Goal: Information Seeking & Learning: Compare options

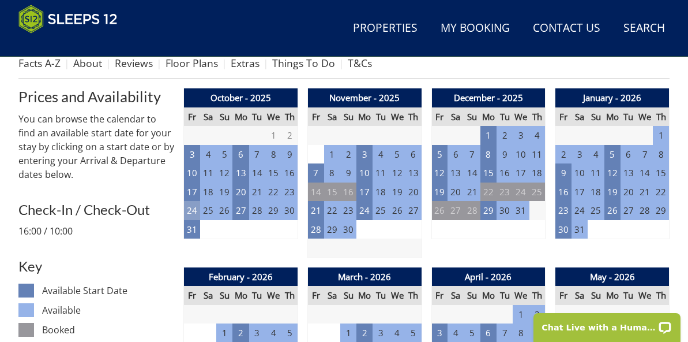
click at [192, 201] on td "24" at bounding box center [192, 210] width 16 height 19
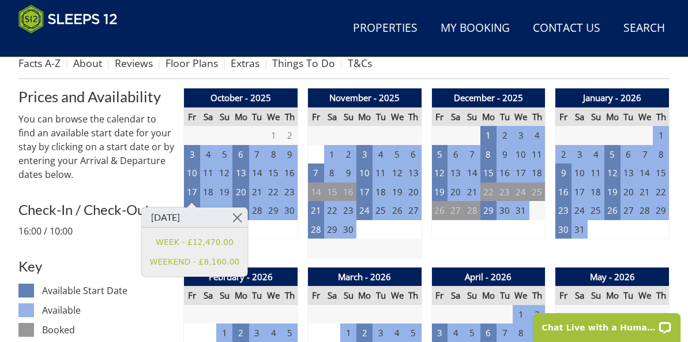
click at [169, 202] on h3 "Check-In / Check-Out" at bounding box center [96, 209] width 156 height 15
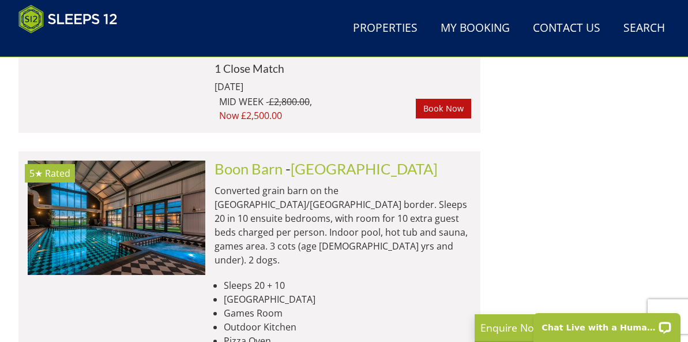
scroll to position [8793, 0]
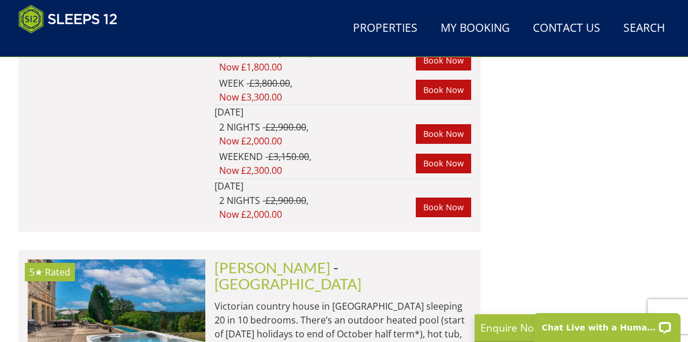
scroll to position [2044, 0]
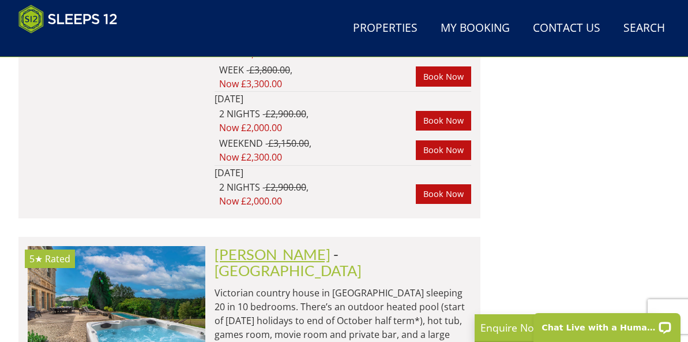
click at [287, 245] on link "Kennard Hall" at bounding box center [273, 253] width 116 height 17
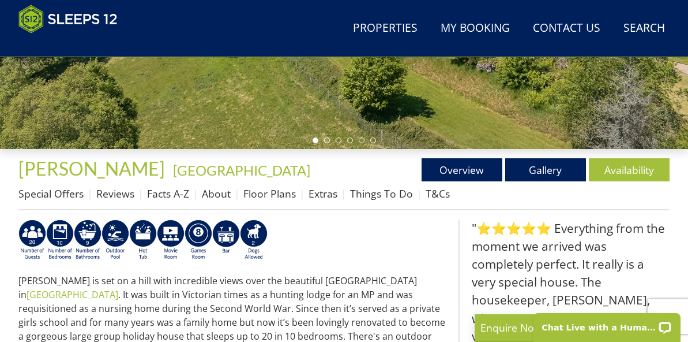
scroll to position [336, 0]
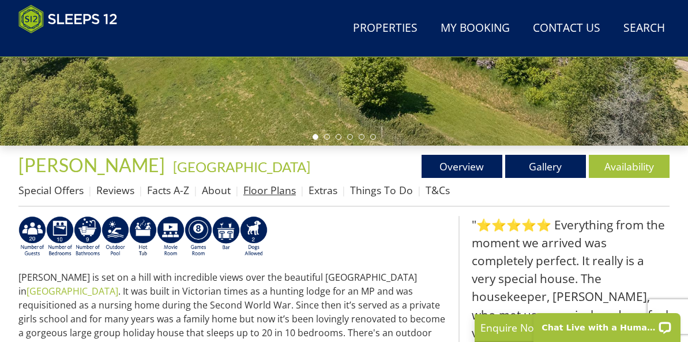
click at [260, 190] on link "Floor Plans" at bounding box center [269, 190] width 53 height 14
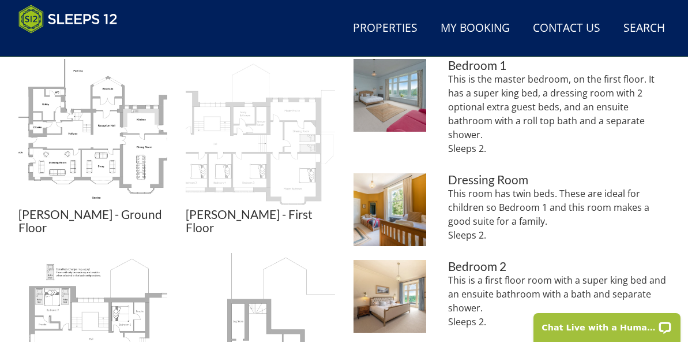
scroll to position [540, 0]
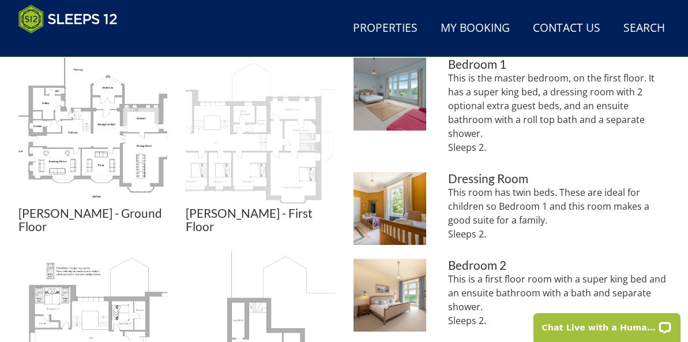
click at [249, 170] on img at bounding box center [260, 132] width 149 height 149
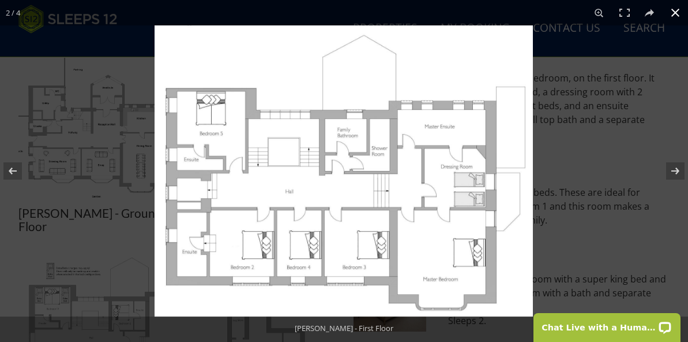
click at [675, 10] on button at bounding box center [675, 12] width 25 height 25
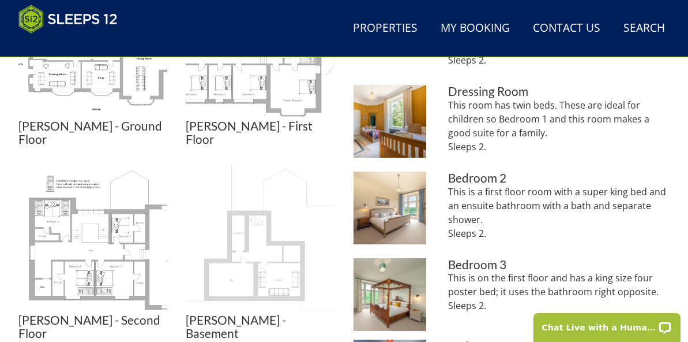
scroll to position [631, 0]
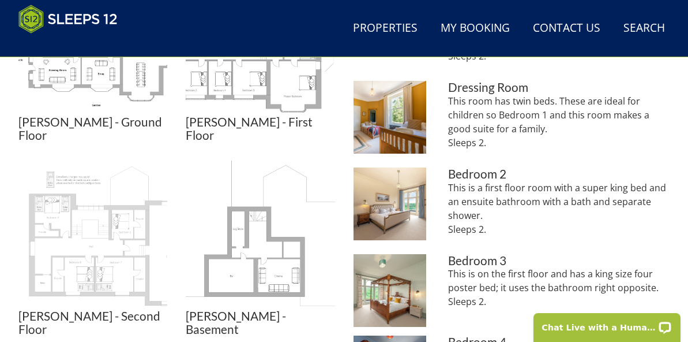
click at [119, 224] on img at bounding box center [92, 234] width 149 height 149
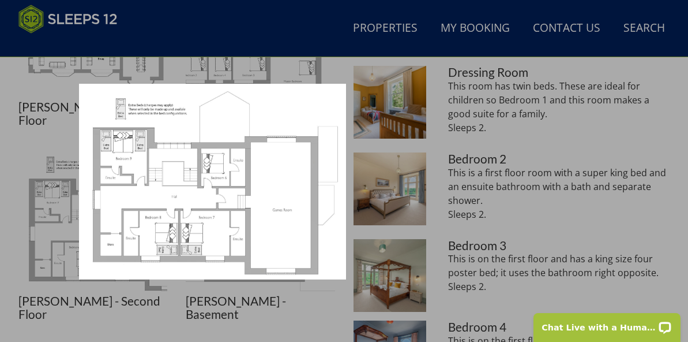
scroll to position [647, 0]
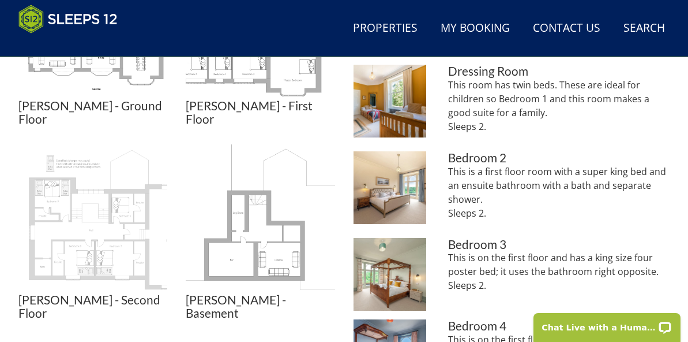
click at [127, 216] on img at bounding box center [92, 218] width 149 height 149
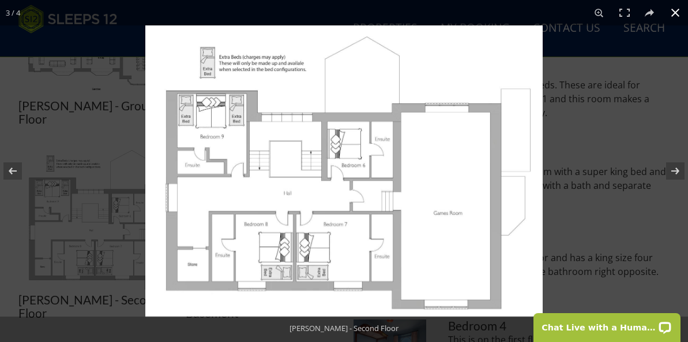
click at [676, 17] on button at bounding box center [675, 12] width 25 height 25
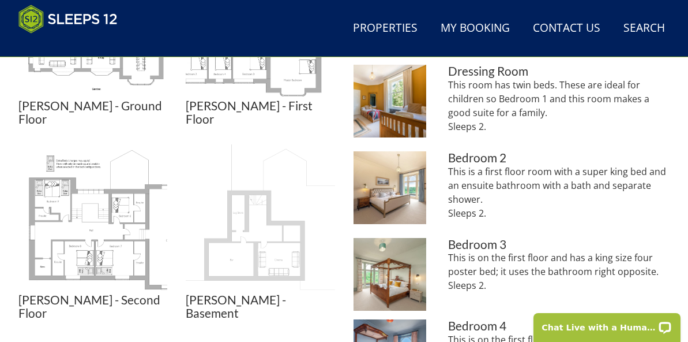
click at [277, 231] on img at bounding box center [260, 218] width 149 height 149
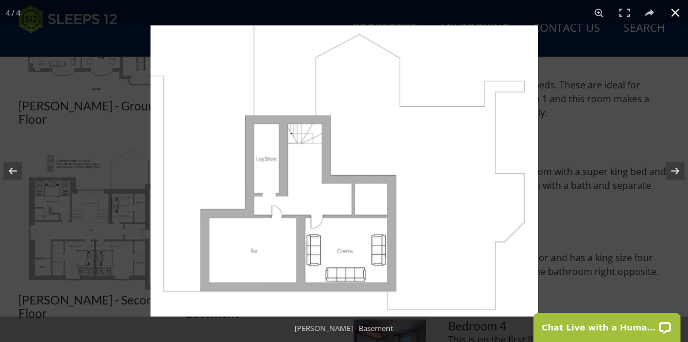
click at [679, 14] on button at bounding box center [675, 12] width 25 height 25
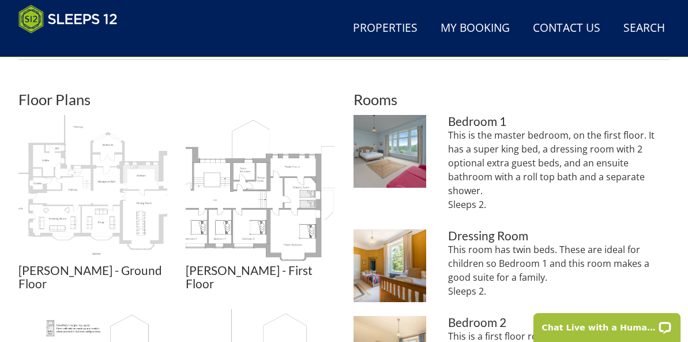
scroll to position [484, 0]
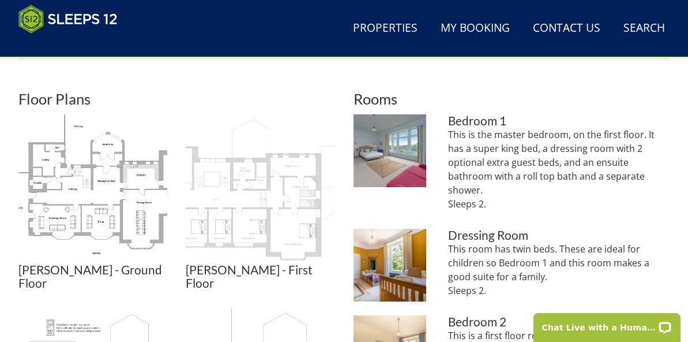
click at [275, 198] on img at bounding box center [260, 188] width 149 height 149
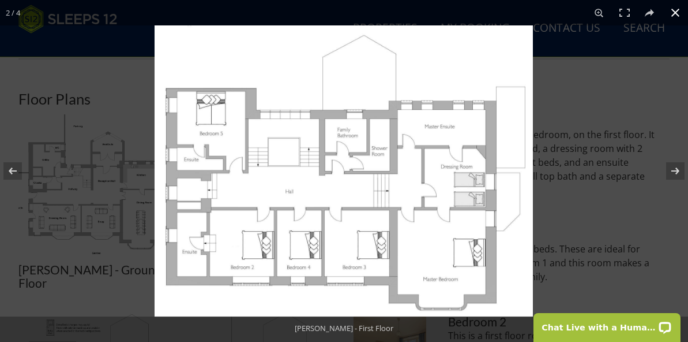
click at [677, 14] on button at bounding box center [675, 12] width 25 height 25
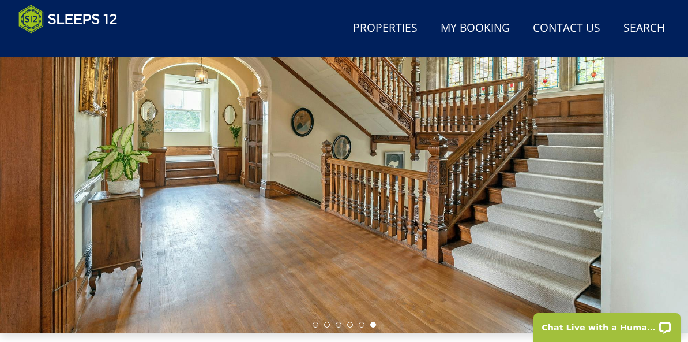
scroll to position [151, 0]
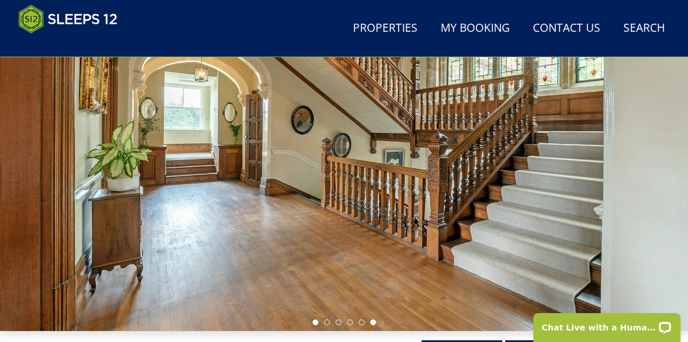
click at [316, 320] on li at bounding box center [316, 322] width 6 height 6
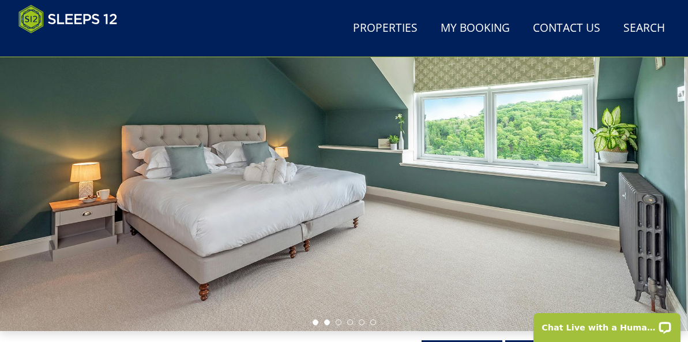
click at [328, 320] on li at bounding box center [327, 322] width 6 height 6
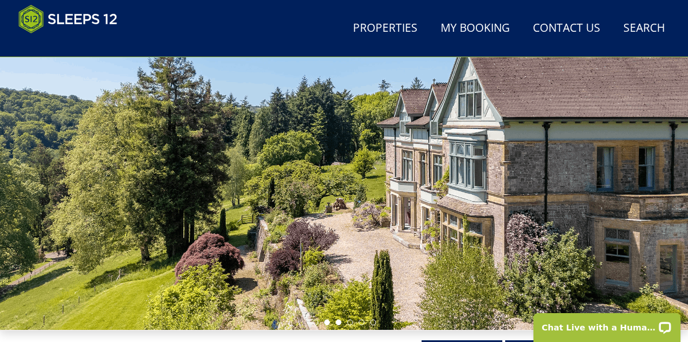
click at [338, 324] on li at bounding box center [339, 322] width 6 height 6
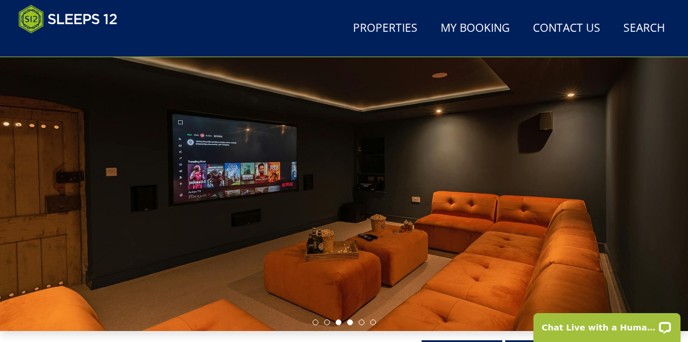
click at [349, 323] on li at bounding box center [350, 322] width 6 height 6
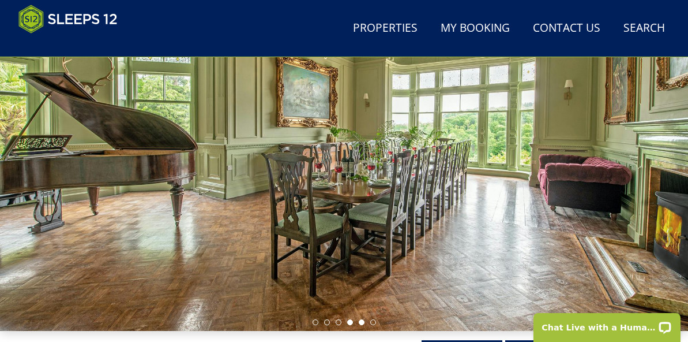
click at [359, 321] on li at bounding box center [362, 322] width 6 height 6
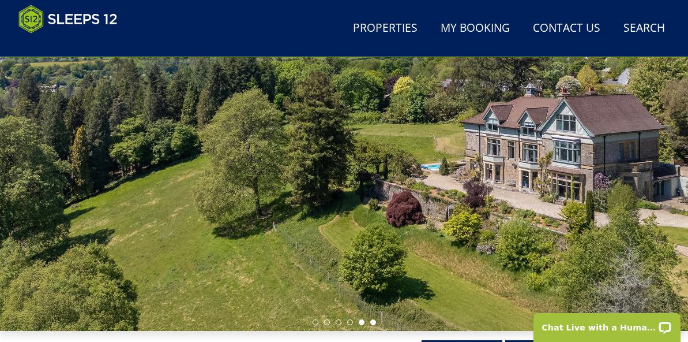
click at [372, 320] on li at bounding box center [373, 322] width 6 height 6
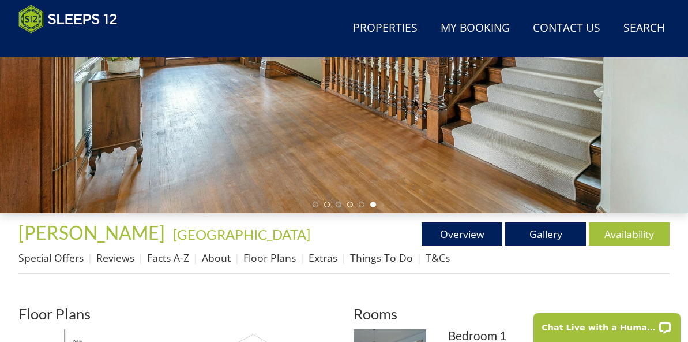
scroll to position [273, 0]
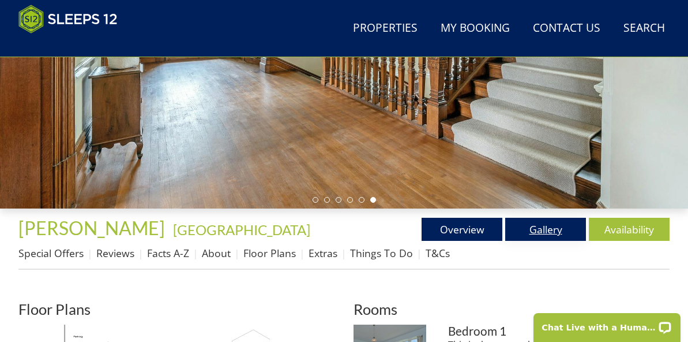
click at [545, 230] on link "Gallery" at bounding box center [545, 229] width 81 height 23
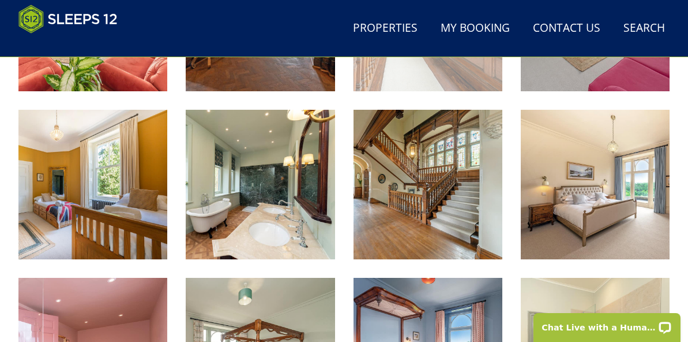
scroll to position [969, 0]
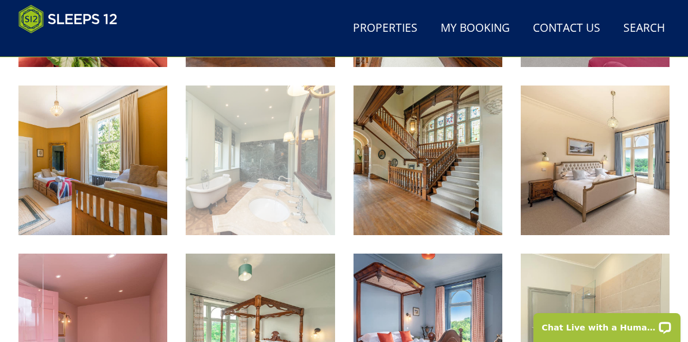
click at [270, 202] on img at bounding box center [260, 159] width 149 height 149
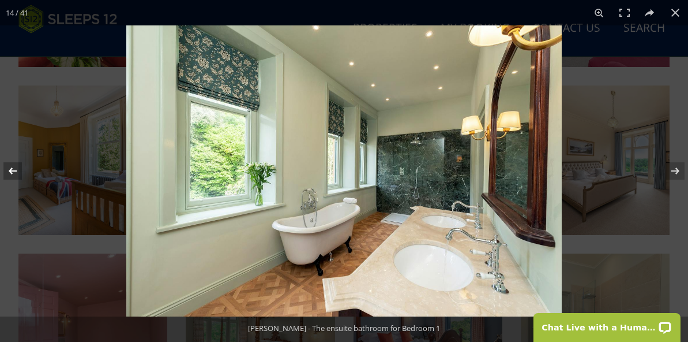
click at [10, 167] on button at bounding box center [20, 171] width 40 height 58
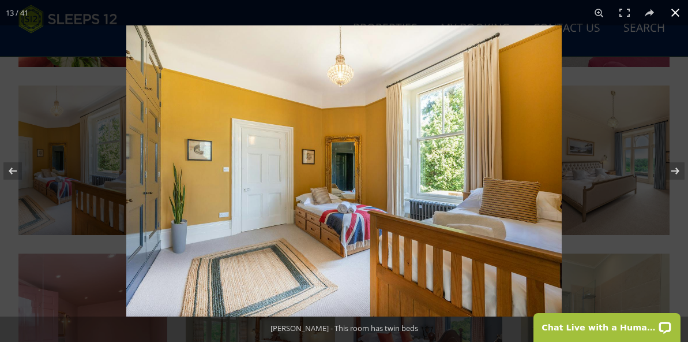
click at [676, 7] on button at bounding box center [675, 12] width 25 height 25
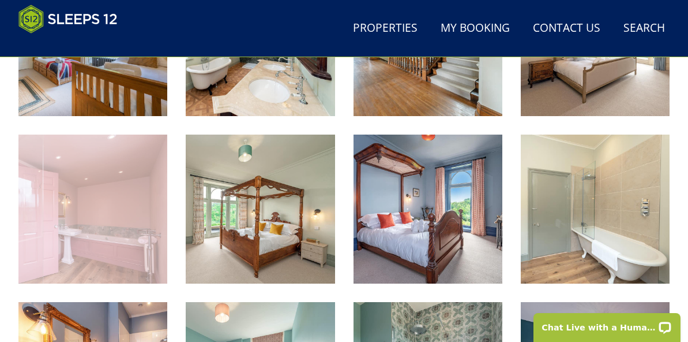
scroll to position [1093, 0]
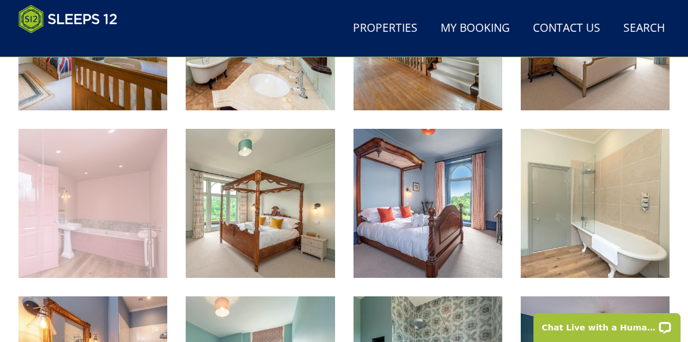
click at [87, 224] on img at bounding box center [92, 203] width 149 height 149
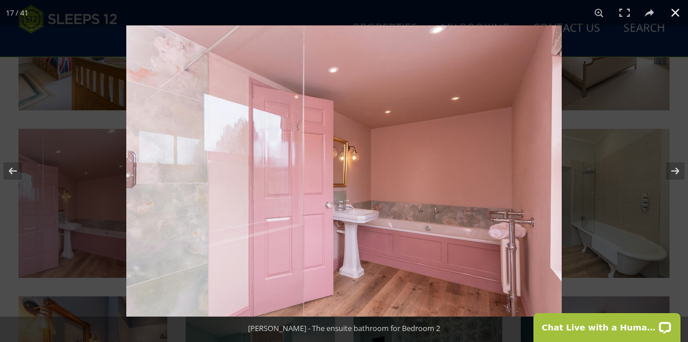
click at [676, 12] on button at bounding box center [675, 12] width 25 height 25
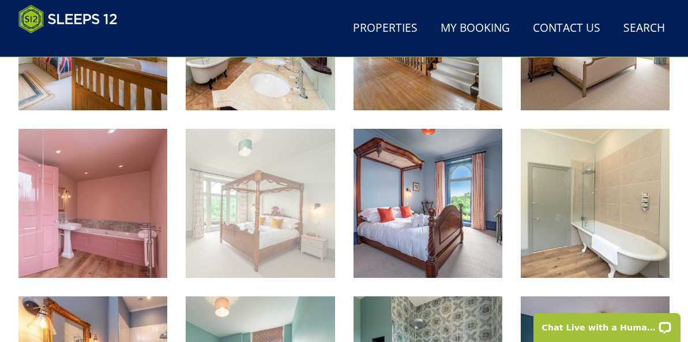
click at [248, 230] on img at bounding box center [260, 203] width 149 height 149
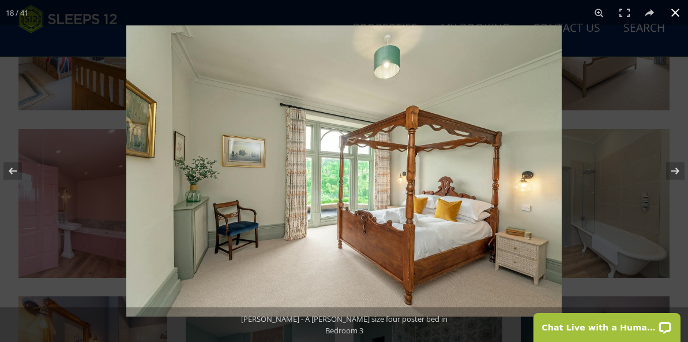
click at [672, 13] on button at bounding box center [675, 12] width 25 height 25
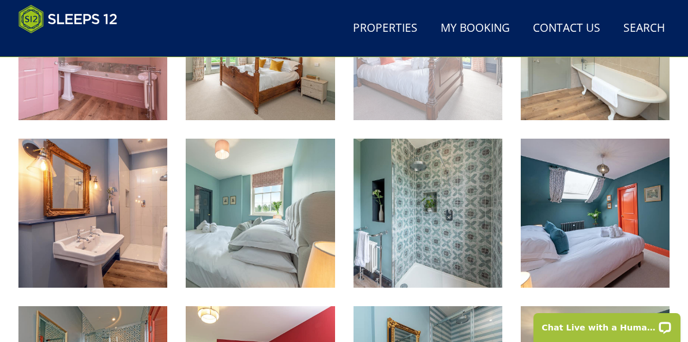
scroll to position [1252, 0]
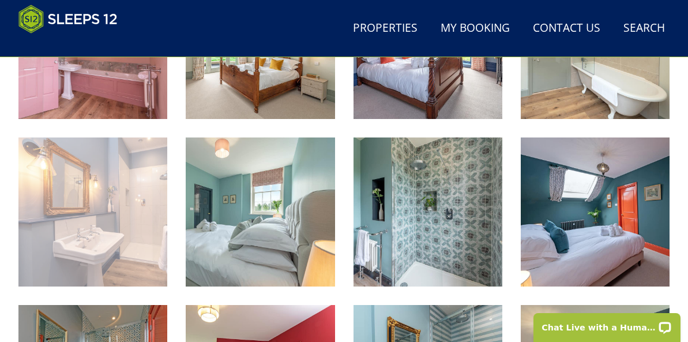
click at [119, 248] on img at bounding box center [92, 211] width 149 height 149
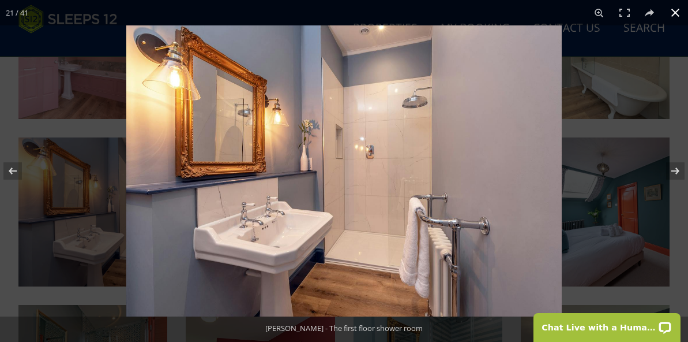
click at [677, 13] on button at bounding box center [675, 12] width 25 height 25
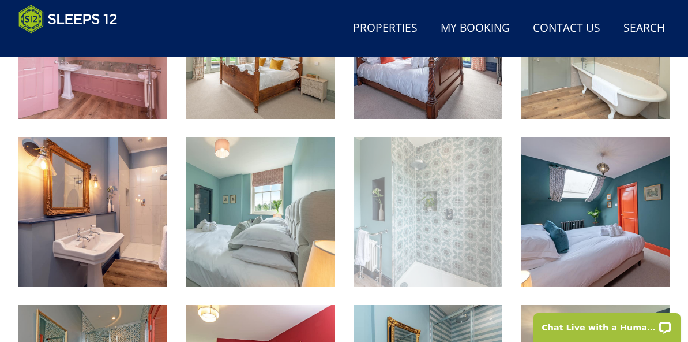
click at [435, 218] on img at bounding box center [428, 211] width 149 height 149
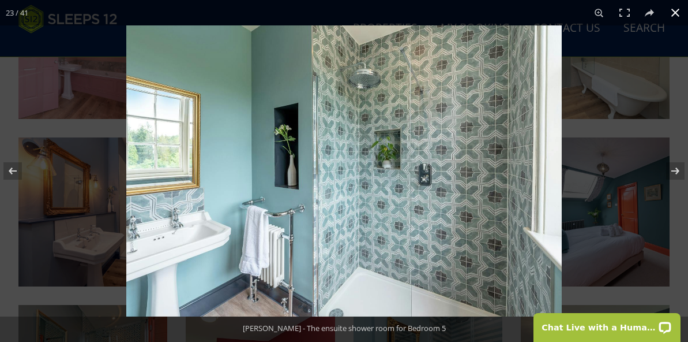
click at [675, 13] on button at bounding box center [675, 12] width 25 height 25
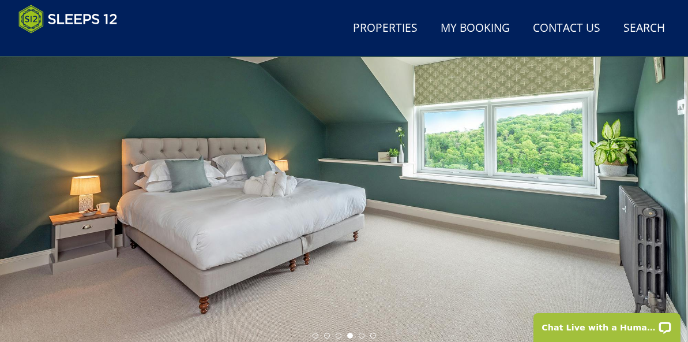
scroll to position [272, 0]
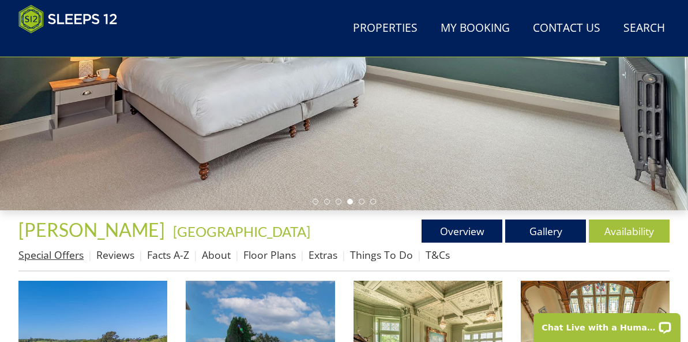
click at [63, 254] on link "Special Offers" at bounding box center [50, 255] width 65 height 14
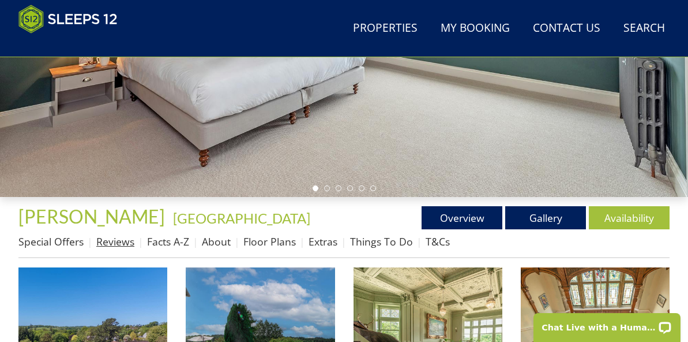
click at [115, 244] on link "Reviews" at bounding box center [115, 241] width 38 height 14
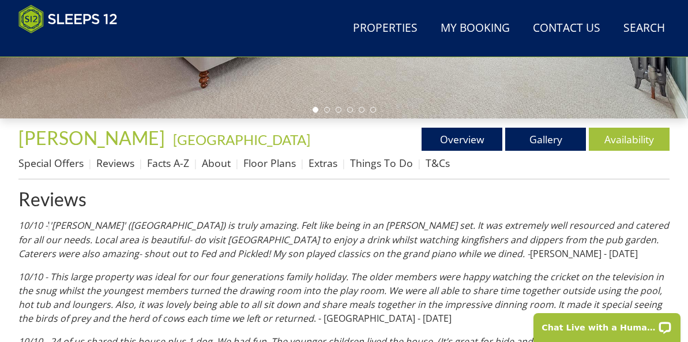
scroll to position [368, 0]
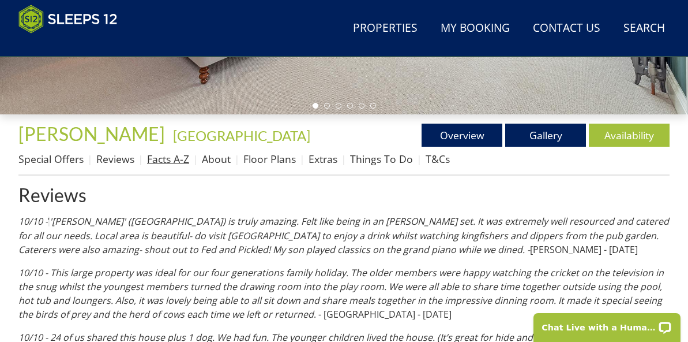
click at [162, 162] on link "Facts A-Z" at bounding box center [168, 159] width 42 height 14
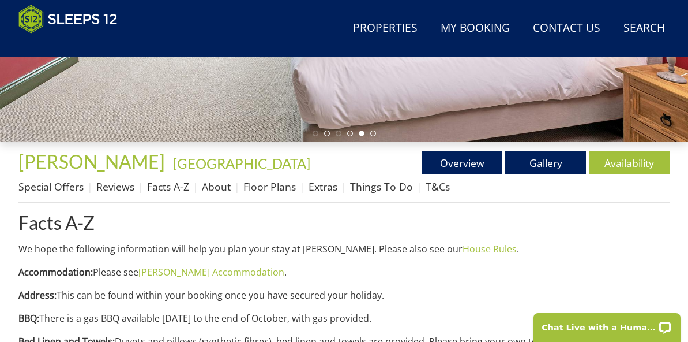
scroll to position [342, 0]
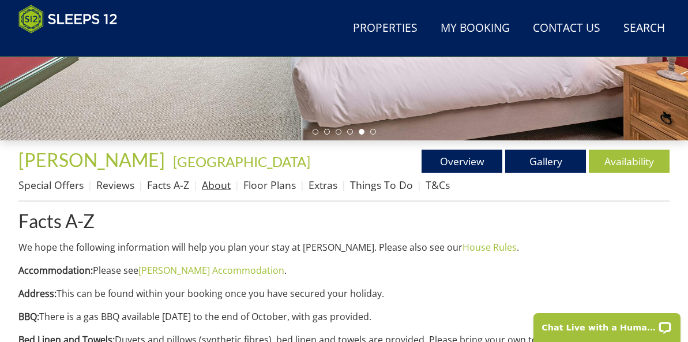
click at [215, 183] on link "About" at bounding box center [216, 185] width 29 height 14
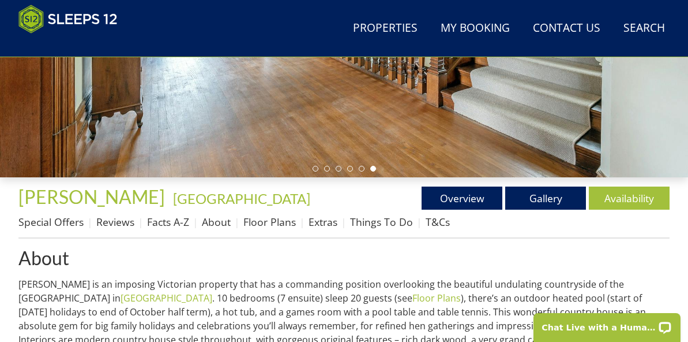
scroll to position [317, 0]
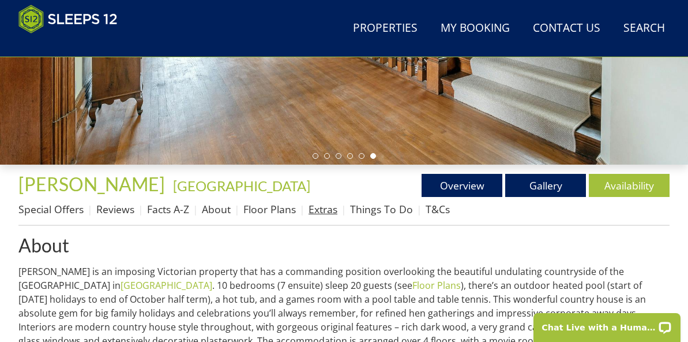
click at [317, 208] on link "Extras" at bounding box center [323, 209] width 29 height 14
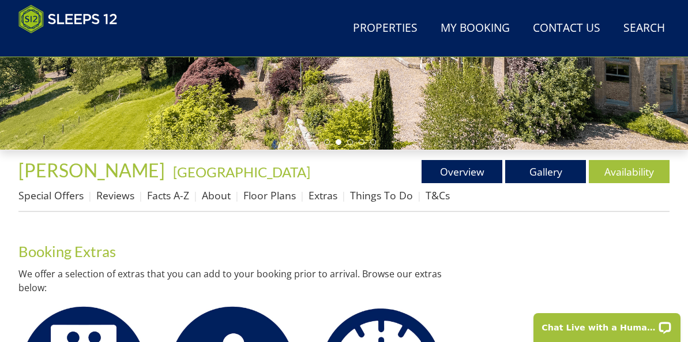
scroll to position [334, 0]
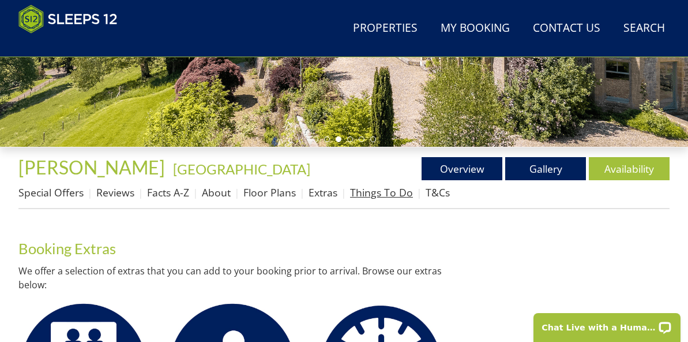
click at [375, 192] on link "Things To Do" at bounding box center [381, 192] width 63 height 14
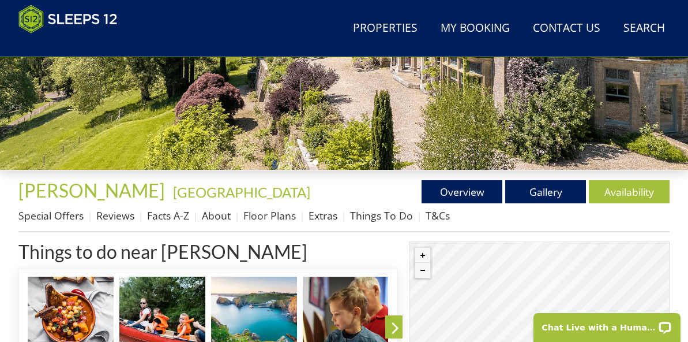
scroll to position [353, 0]
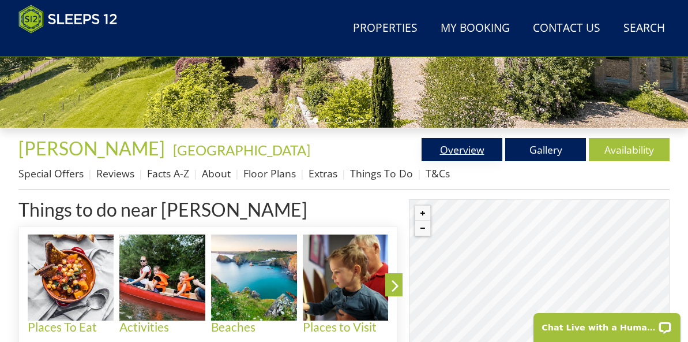
click at [453, 151] on link "Overview" at bounding box center [462, 149] width 81 height 23
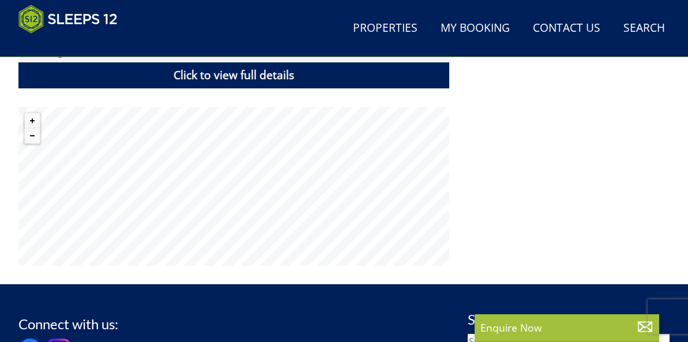
scroll to position [949, 0]
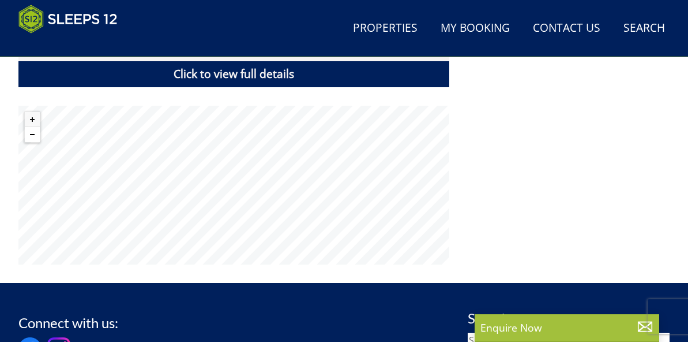
click at [33, 136] on button "Zoom out" at bounding box center [32, 134] width 15 height 15
click at [33, 133] on button "Zoom out" at bounding box center [32, 134] width 15 height 15
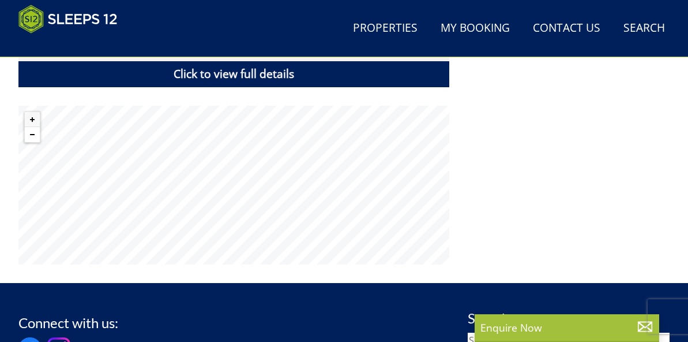
click at [35, 136] on button "Zoom out" at bounding box center [32, 134] width 15 height 15
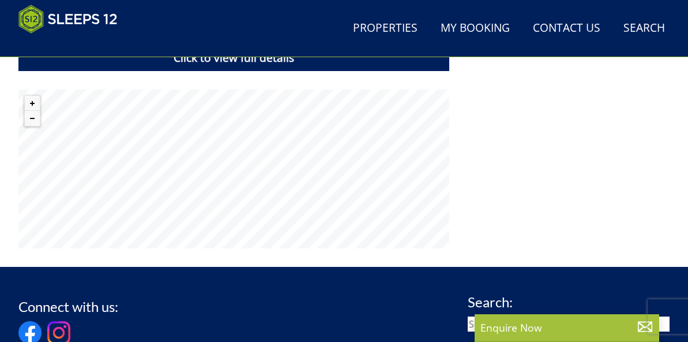
scroll to position [965, 0]
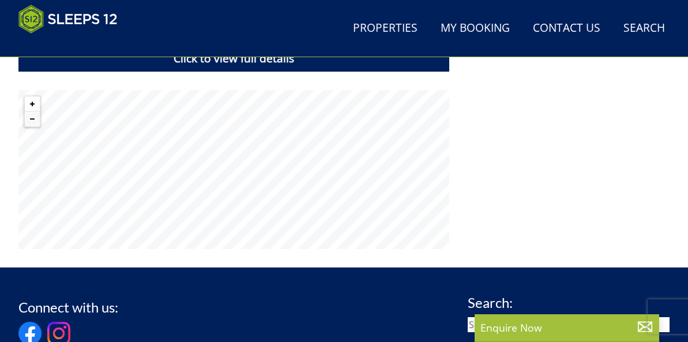
click at [33, 103] on button "Zoom in" at bounding box center [32, 103] width 15 height 15
click at [32, 102] on button "Zoom in" at bounding box center [32, 103] width 15 height 15
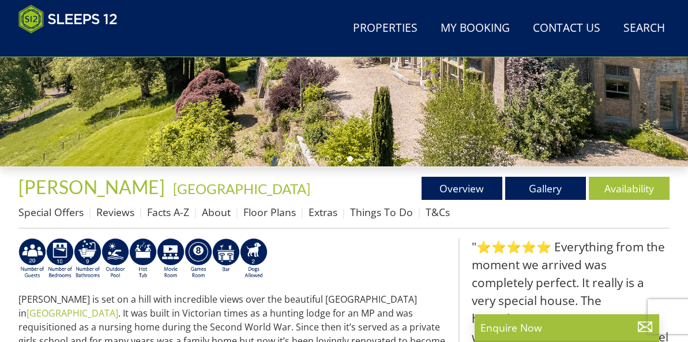
scroll to position [324, 0]
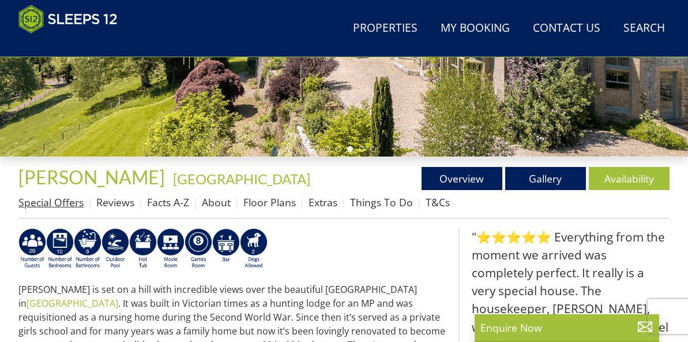
click at [55, 202] on link "Special Offers" at bounding box center [50, 202] width 65 height 14
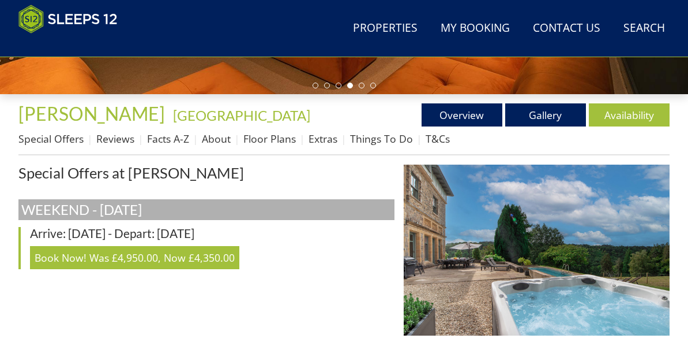
scroll to position [378, 0]
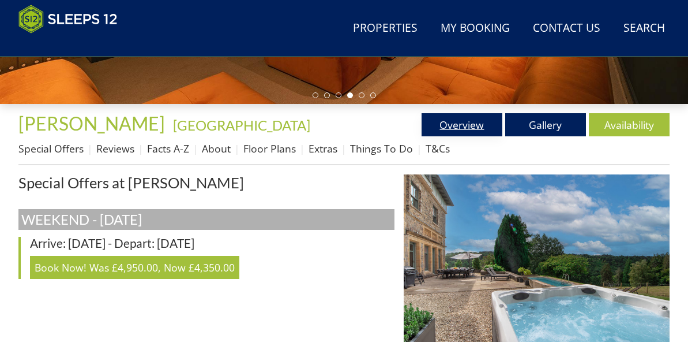
click at [462, 123] on link "Overview" at bounding box center [462, 124] width 81 height 23
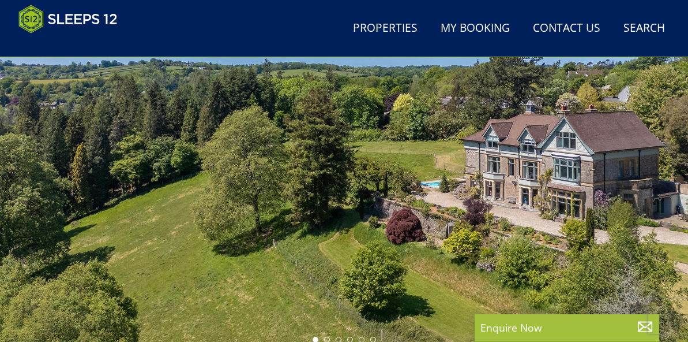
scroll to position [143, 0]
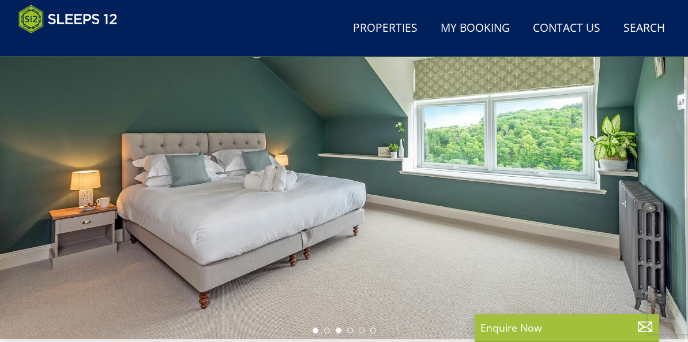
click at [316, 330] on li at bounding box center [316, 330] width 6 height 6
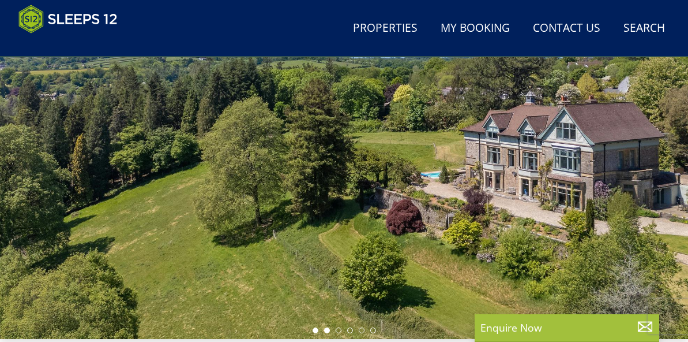
click at [327, 330] on li at bounding box center [327, 330] width 6 height 6
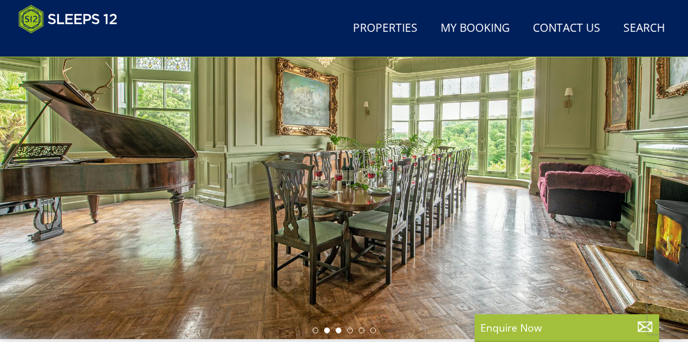
click at [339, 330] on li at bounding box center [339, 330] width 6 height 6
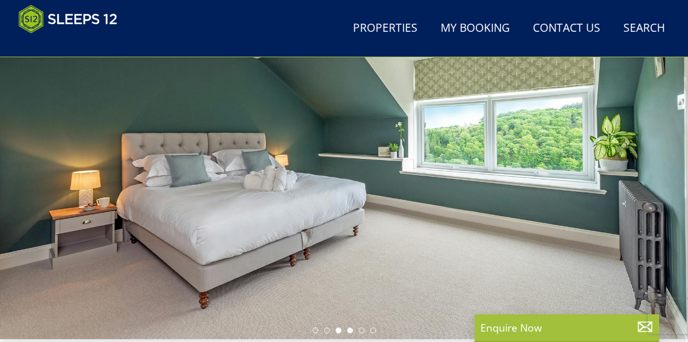
click at [350, 329] on li at bounding box center [350, 330] width 6 height 6
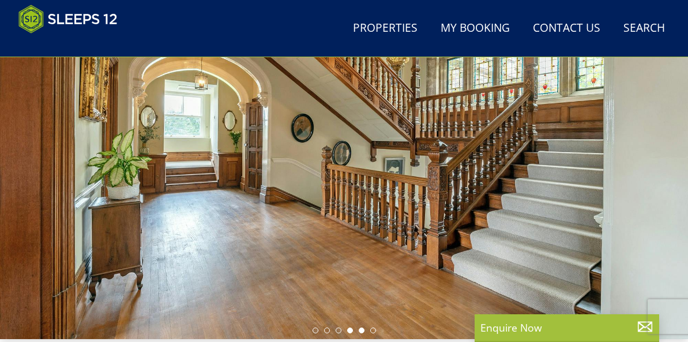
click at [361, 330] on li at bounding box center [362, 330] width 6 height 6
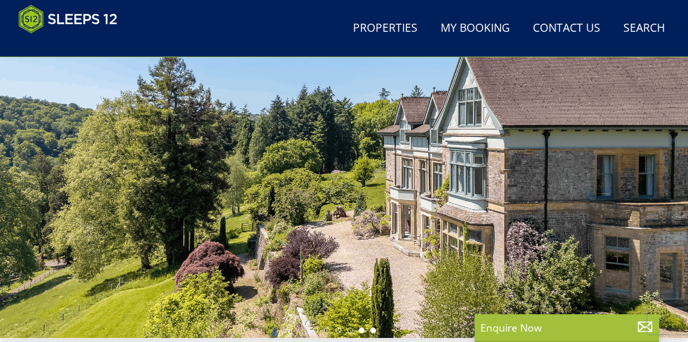
click at [372, 329] on li at bounding box center [373, 330] width 6 height 6
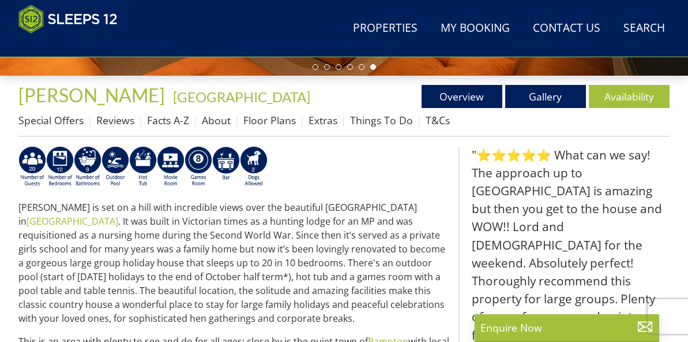
scroll to position [413, 0]
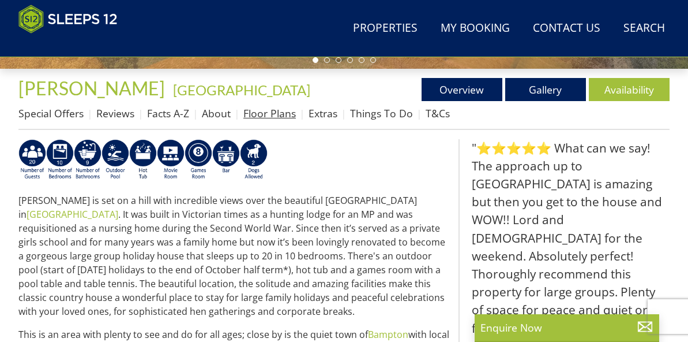
click at [266, 113] on link "Floor Plans" at bounding box center [269, 113] width 53 height 14
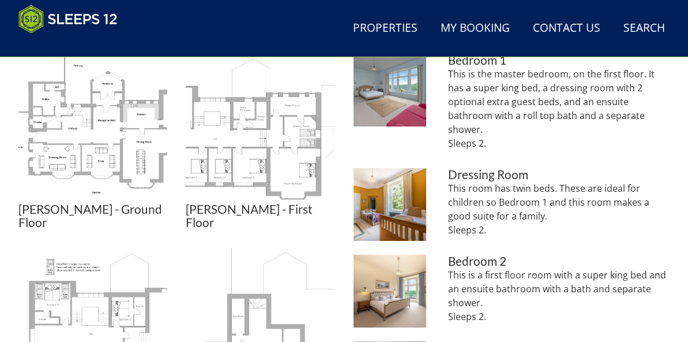
scroll to position [544, 0]
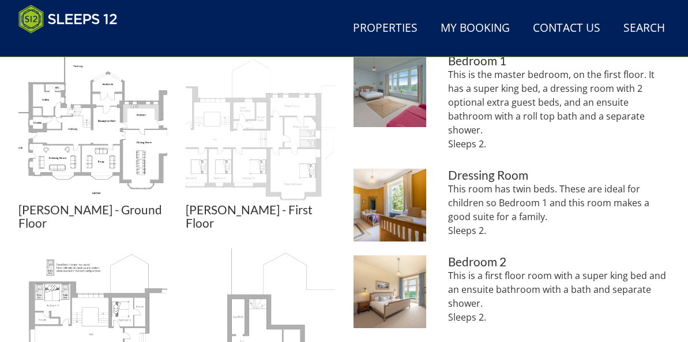
click at [263, 143] on img at bounding box center [260, 128] width 149 height 149
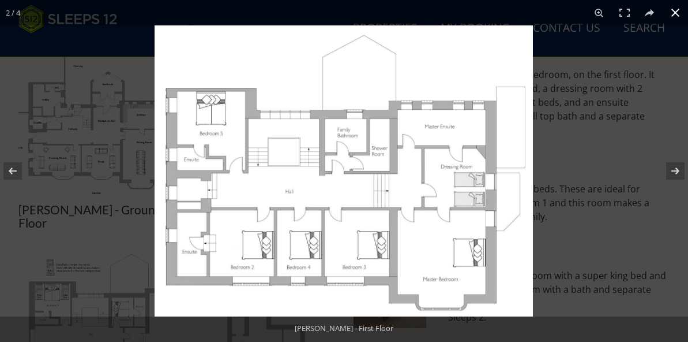
click at [679, 9] on button at bounding box center [675, 12] width 25 height 25
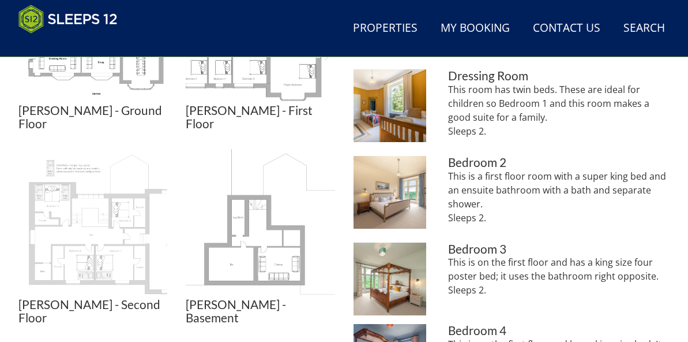
scroll to position [646, 0]
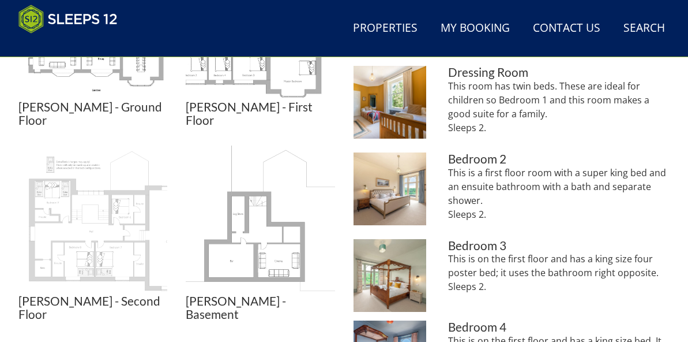
click at [103, 224] on img at bounding box center [92, 219] width 149 height 149
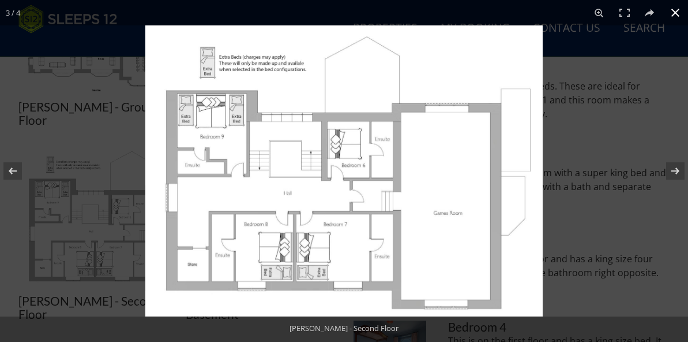
click at [675, 8] on button at bounding box center [675, 12] width 25 height 25
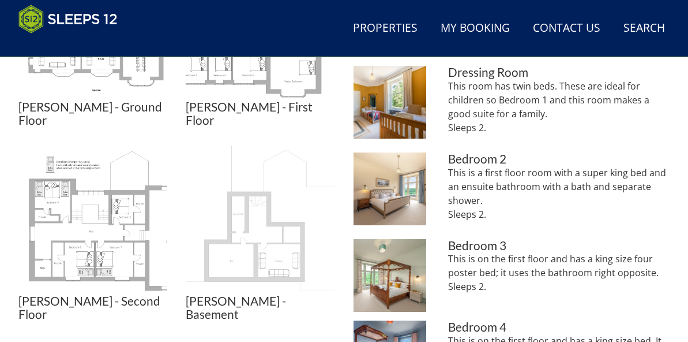
click at [259, 247] on img at bounding box center [260, 219] width 149 height 149
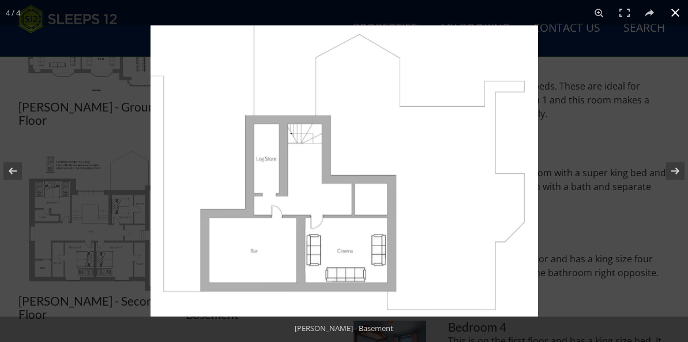
click at [678, 9] on button at bounding box center [675, 12] width 25 height 25
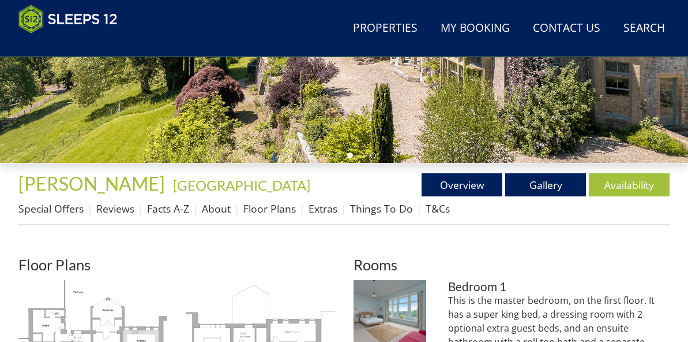
scroll to position [323, 0]
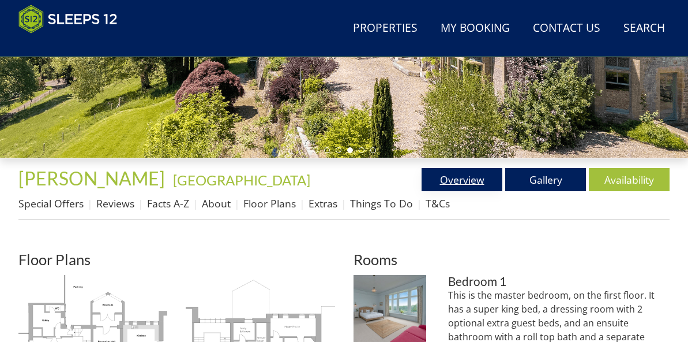
click at [463, 178] on link "Overview" at bounding box center [462, 179] width 81 height 23
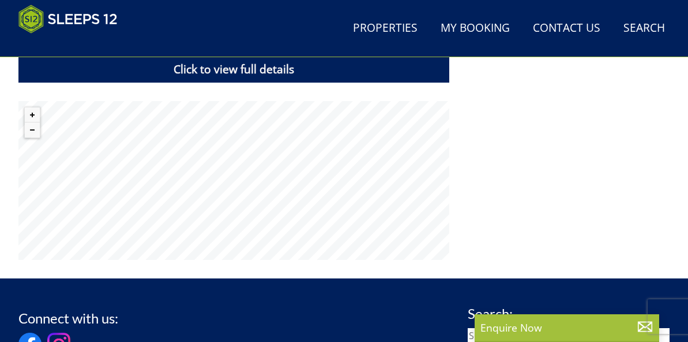
scroll to position [952, 0]
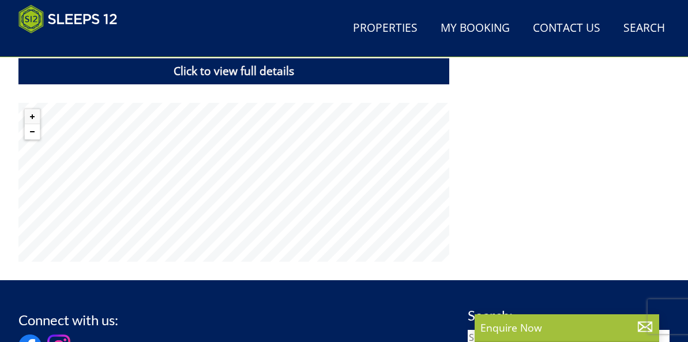
click at [33, 130] on button "Zoom out" at bounding box center [32, 131] width 15 height 15
click at [33, 131] on button "Zoom out" at bounding box center [32, 131] width 15 height 15
click at [31, 129] on button "Zoom out" at bounding box center [32, 131] width 15 height 15
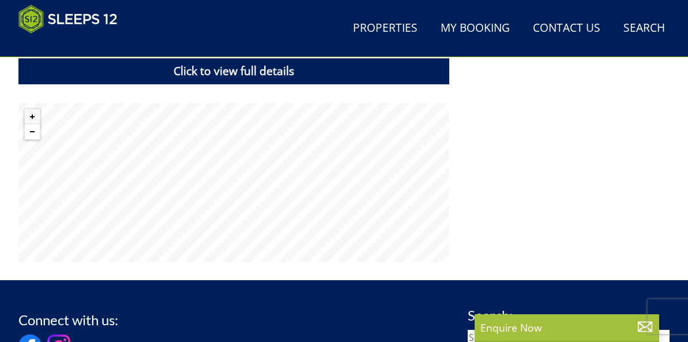
click at [33, 129] on button "Zoom out" at bounding box center [32, 131] width 15 height 15
click at [33, 115] on button "Zoom in" at bounding box center [32, 116] width 15 height 15
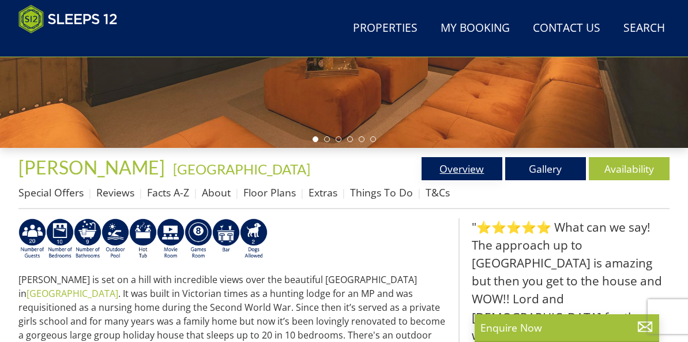
scroll to position [333, 0]
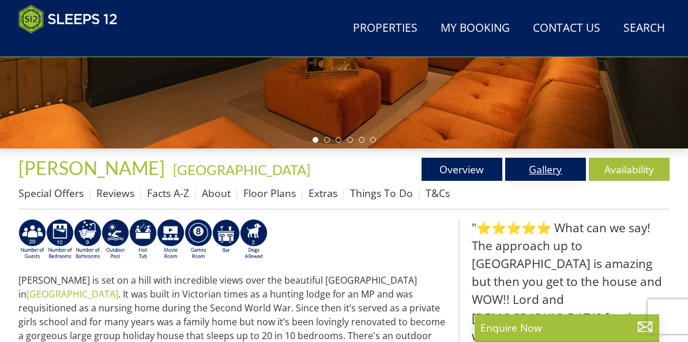
click at [545, 168] on link "Gallery" at bounding box center [545, 169] width 81 height 23
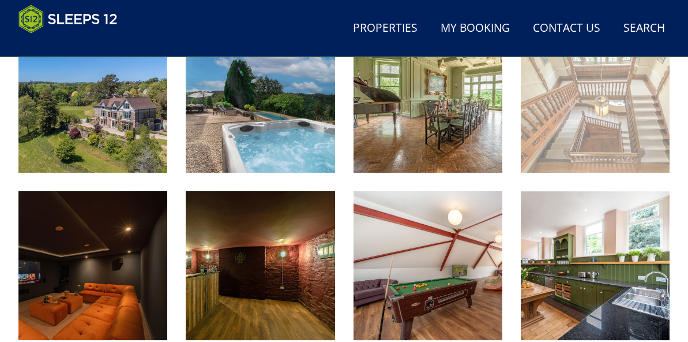
scroll to position [530, 0]
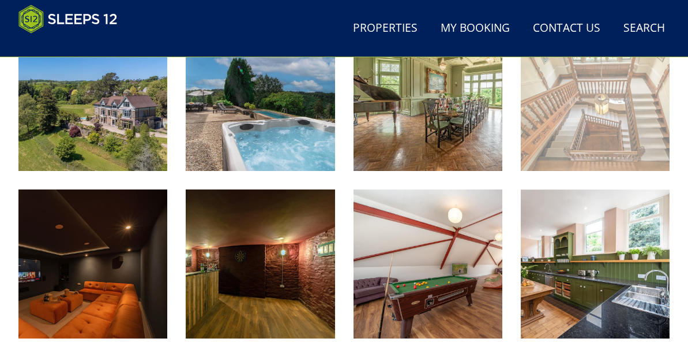
click at [624, 110] on img at bounding box center [595, 96] width 149 height 149
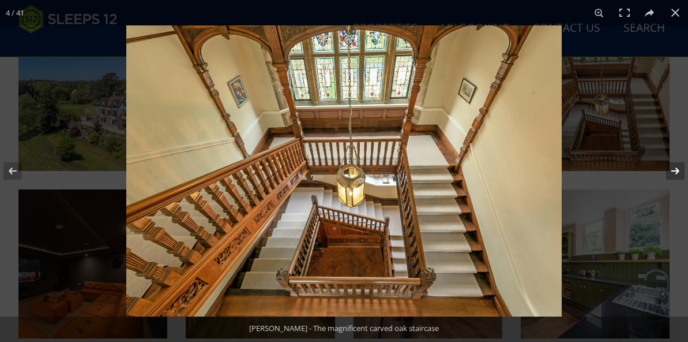
click at [674, 168] on button at bounding box center [668, 171] width 40 height 58
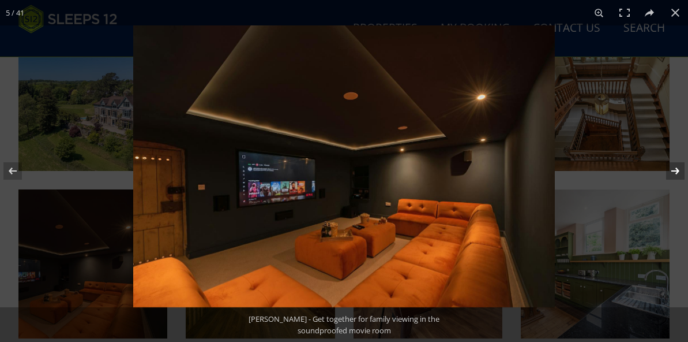
click at [674, 168] on button at bounding box center [668, 171] width 40 height 58
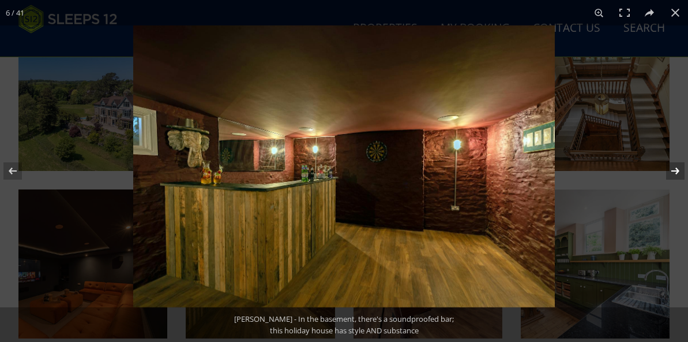
click at [674, 168] on button at bounding box center [668, 171] width 40 height 58
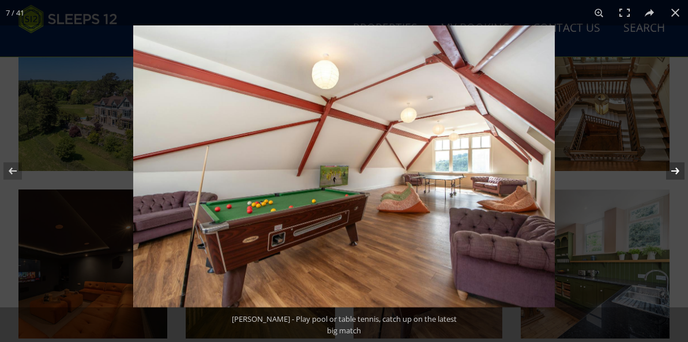
click at [674, 168] on button at bounding box center [668, 171] width 40 height 58
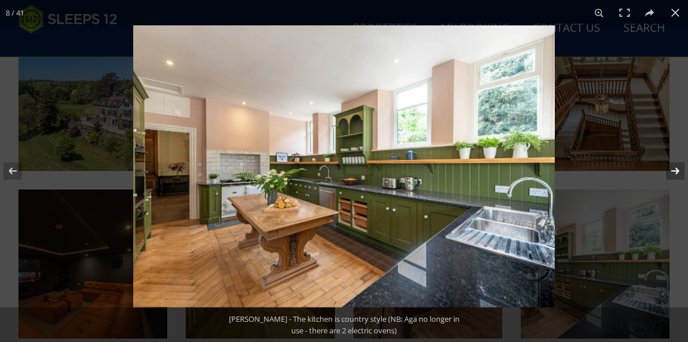
click at [674, 169] on button at bounding box center [668, 171] width 40 height 58
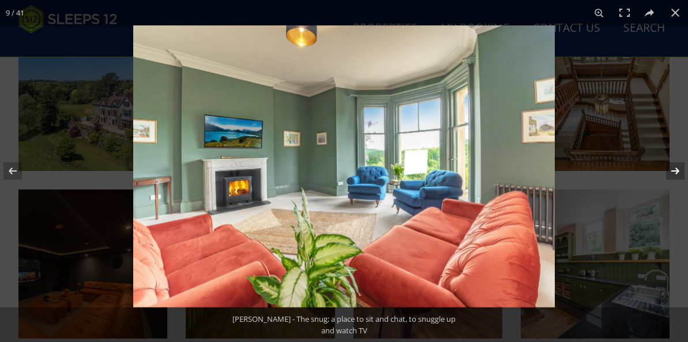
click at [674, 169] on button at bounding box center [668, 171] width 40 height 58
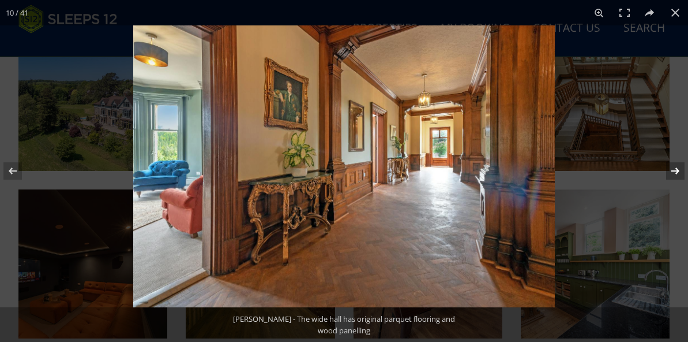
click at [674, 171] on button at bounding box center [668, 171] width 40 height 58
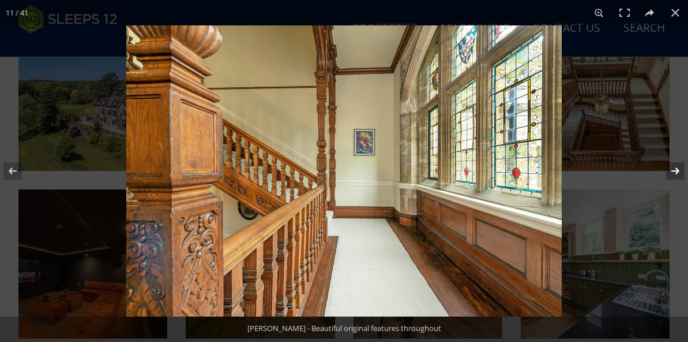
click at [674, 172] on button at bounding box center [668, 171] width 40 height 58
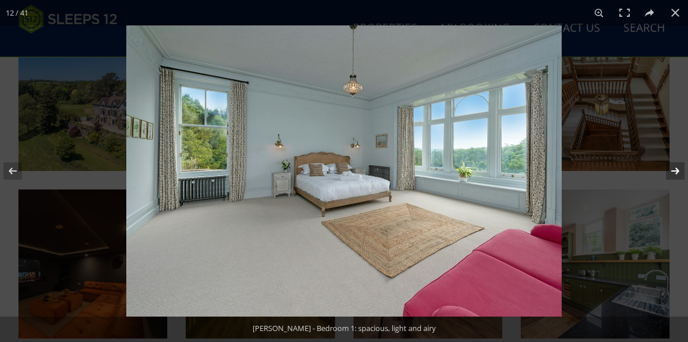
click at [674, 173] on button at bounding box center [668, 171] width 40 height 58
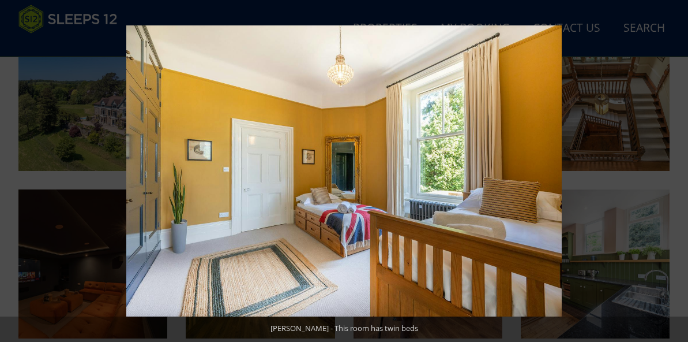
click at [674, 174] on button at bounding box center [668, 171] width 40 height 58
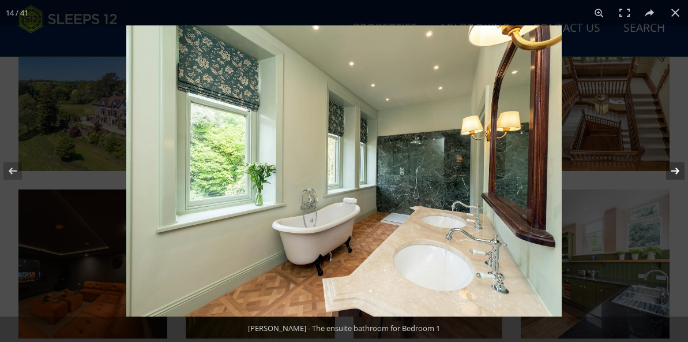
click at [674, 175] on button at bounding box center [668, 171] width 40 height 58
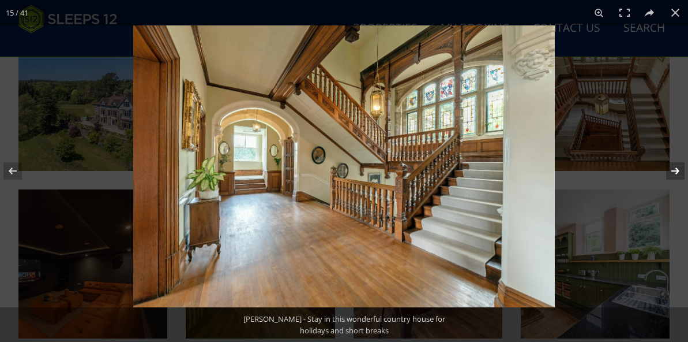
click at [676, 173] on button at bounding box center [668, 171] width 40 height 58
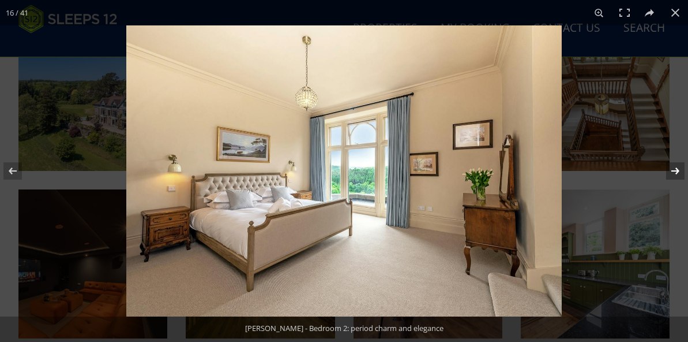
click at [676, 174] on button at bounding box center [668, 171] width 40 height 58
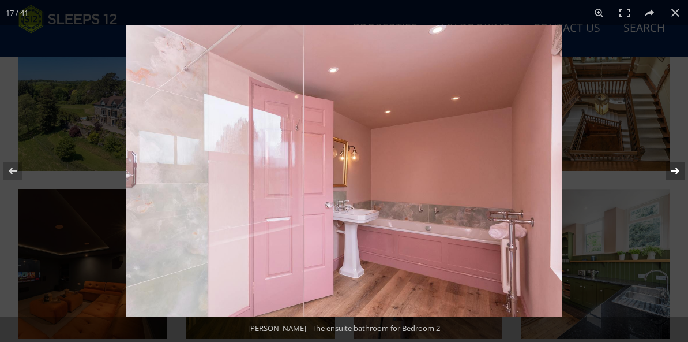
click at [676, 174] on button at bounding box center [668, 171] width 40 height 58
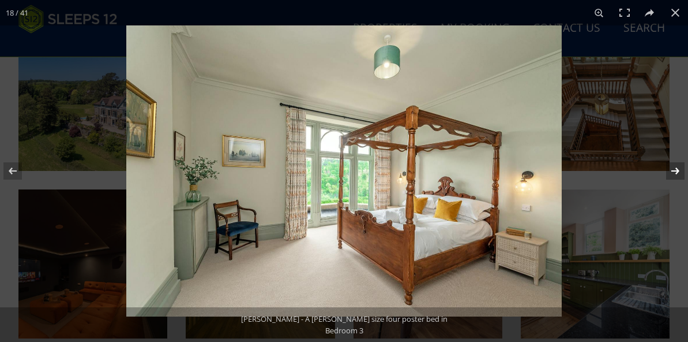
click at [676, 173] on button at bounding box center [668, 171] width 40 height 58
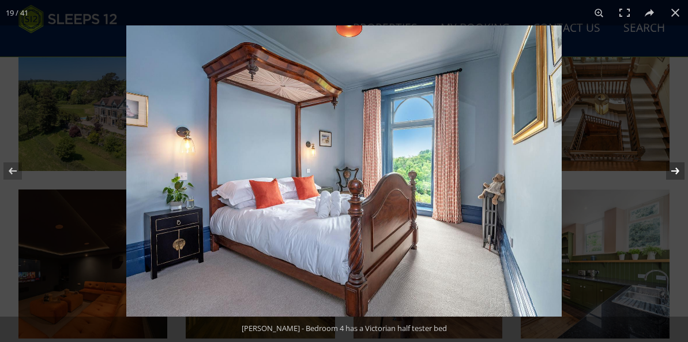
click at [678, 171] on button at bounding box center [668, 171] width 40 height 58
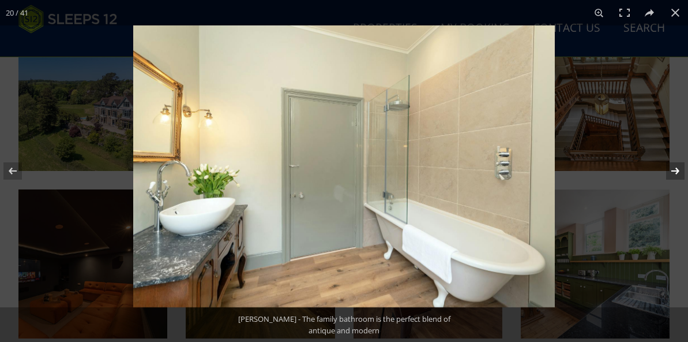
click at [676, 171] on button at bounding box center [668, 171] width 40 height 58
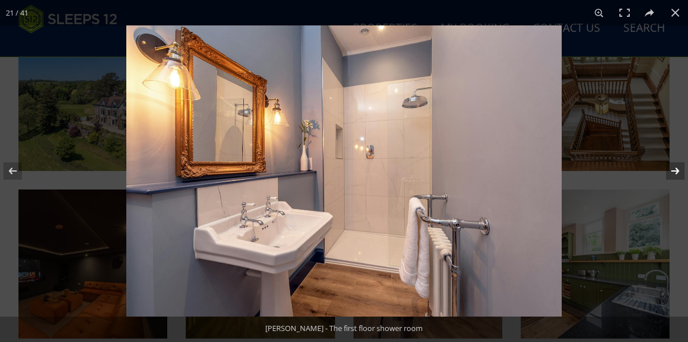
click at [676, 171] on button at bounding box center [668, 171] width 40 height 58
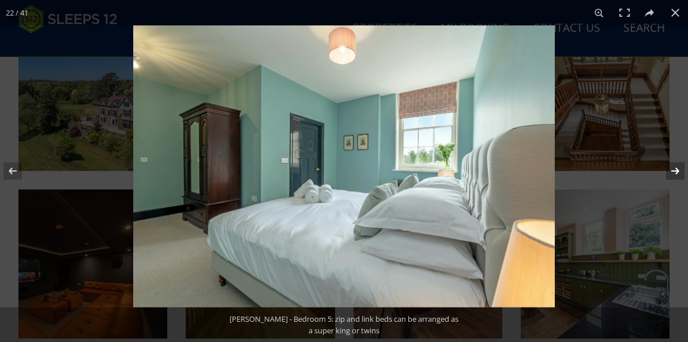
click at [674, 173] on button at bounding box center [668, 171] width 40 height 58
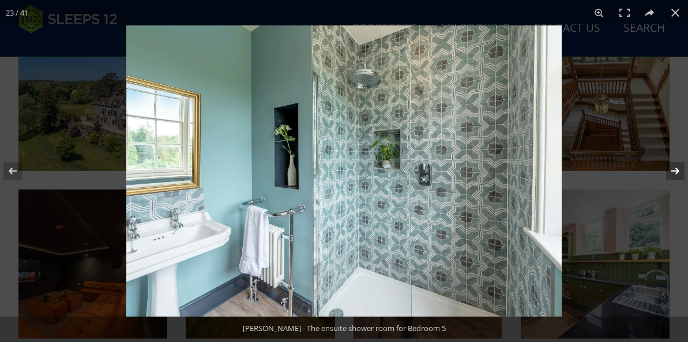
click at [674, 173] on button at bounding box center [668, 171] width 40 height 58
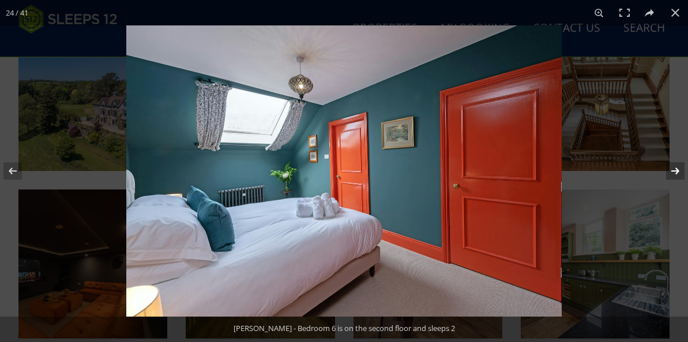
click at [673, 173] on button at bounding box center [668, 171] width 40 height 58
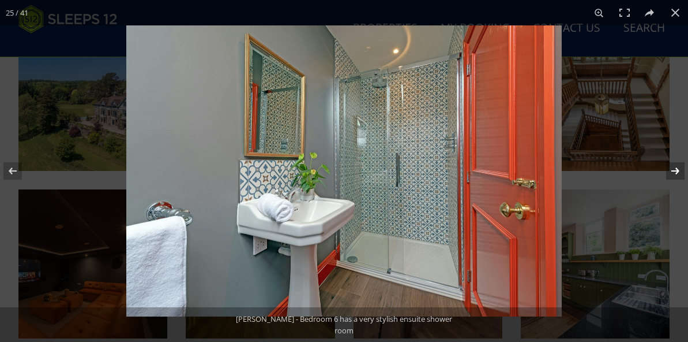
click at [673, 173] on button at bounding box center [668, 171] width 40 height 58
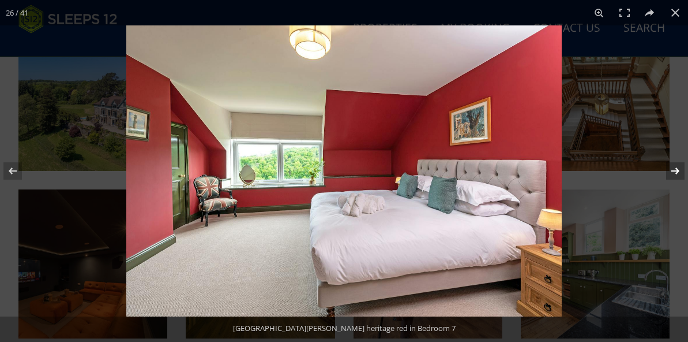
click at [674, 170] on button at bounding box center [668, 171] width 40 height 58
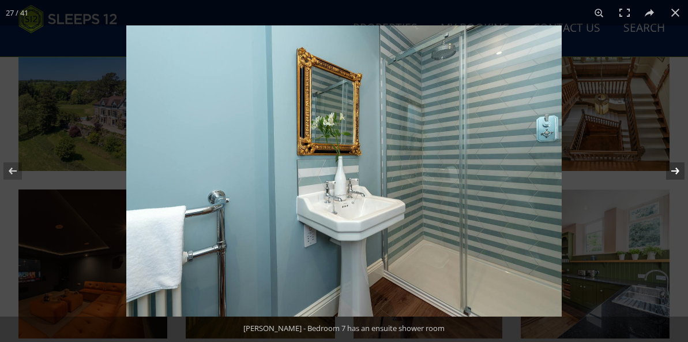
click at [674, 170] on button at bounding box center [668, 171] width 40 height 58
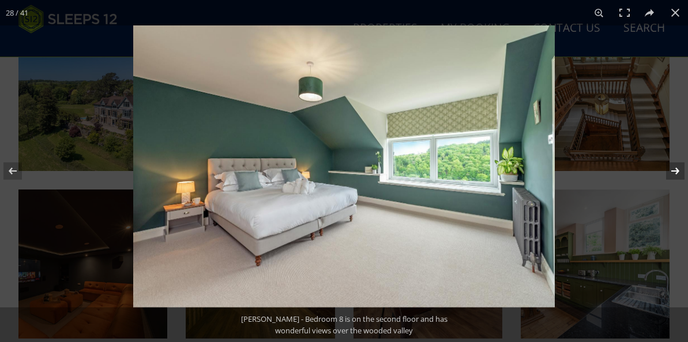
click at [674, 170] on button at bounding box center [668, 171] width 40 height 58
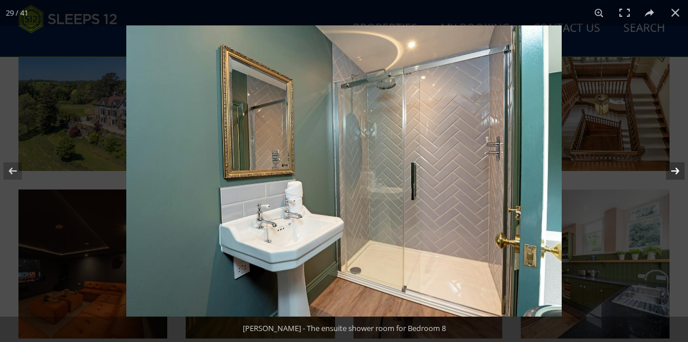
click at [674, 170] on button at bounding box center [668, 171] width 40 height 58
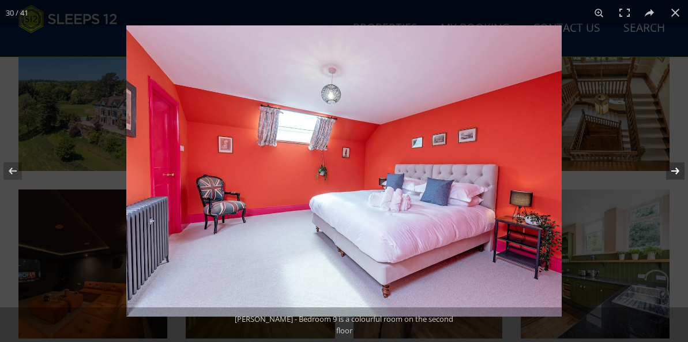
click at [674, 171] on button at bounding box center [668, 171] width 40 height 58
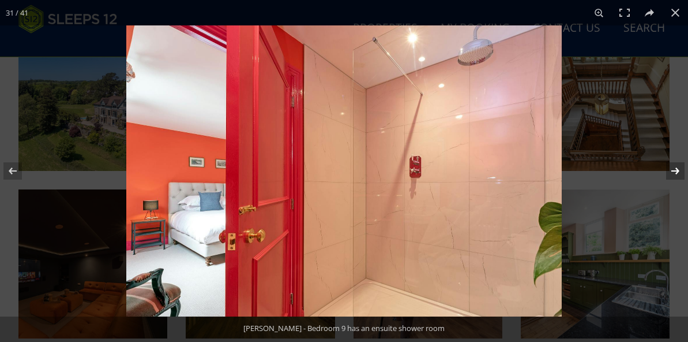
click at [674, 171] on button at bounding box center [668, 171] width 40 height 58
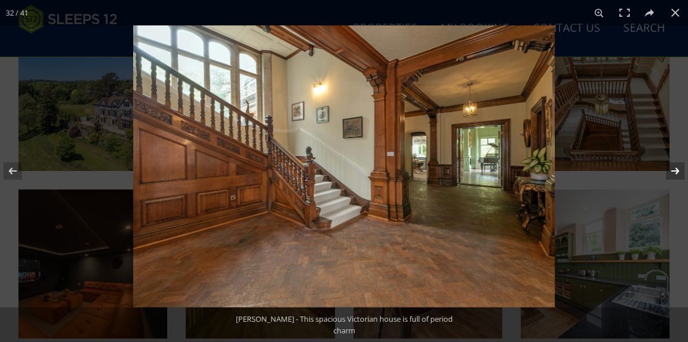
click at [670, 173] on button at bounding box center [668, 171] width 40 height 58
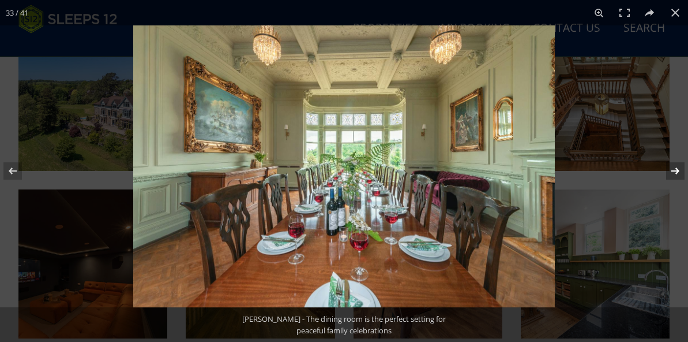
click at [670, 173] on button at bounding box center [668, 171] width 40 height 58
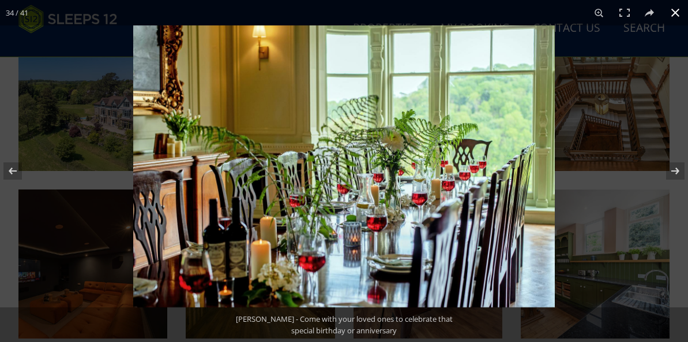
click at [676, 12] on button at bounding box center [675, 12] width 25 height 25
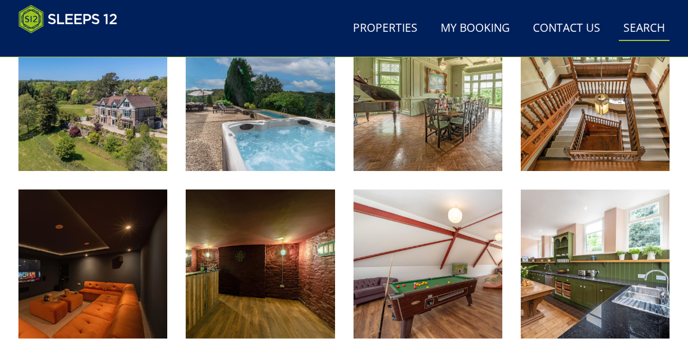
click at [649, 26] on link "Search Check Availability" at bounding box center [644, 29] width 51 height 26
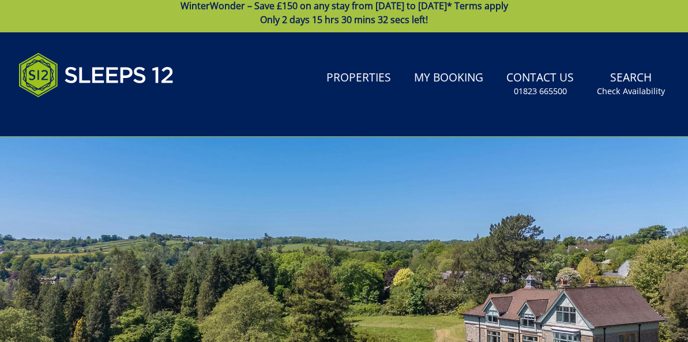
scroll to position [0, 0]
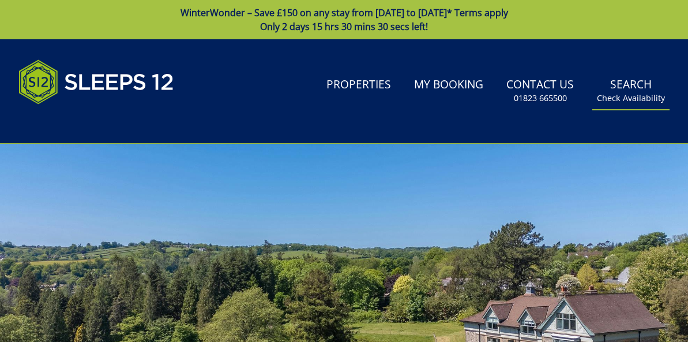
click at [632, 93] on small "Check Availability" at bounding box center [631, 98] width 68 height 12
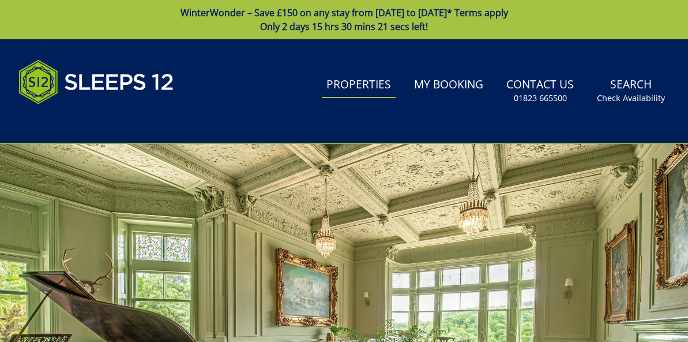
click at [362, 88] on link "Properties" at bounding box center [359, 85] width 74 height 26
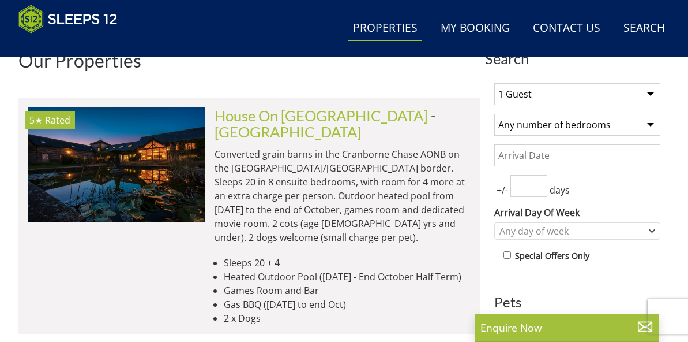
scroll to position [440, 0]
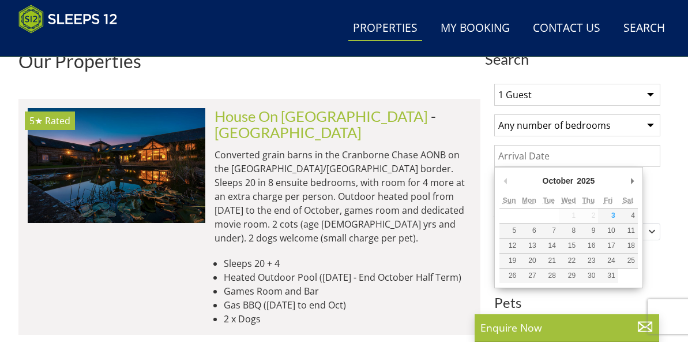
click at [538, 155] on input "Date" at bounding box center [577, 156] width 166 height 22
type input "24/10/2025"
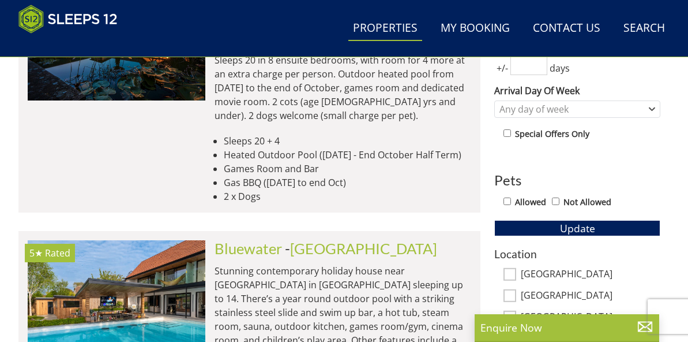
scroll to position [589, 0]
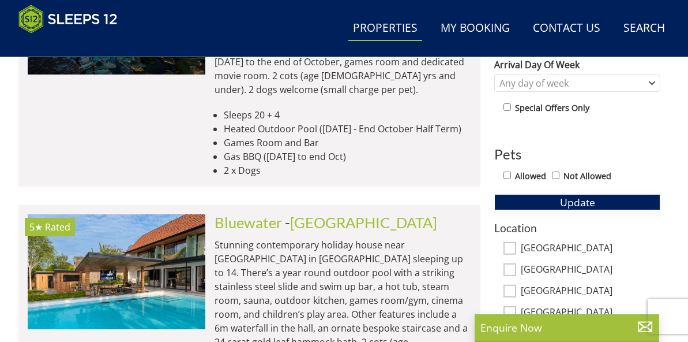
click at [580, 204] on span "Update" at bounding box center [577, 202] width 35 height 14
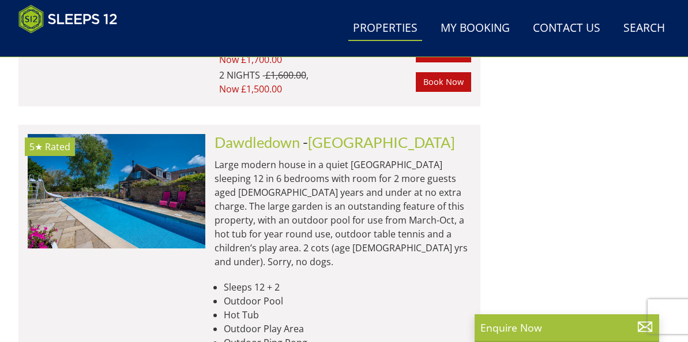
scroll to position [1898, 0]
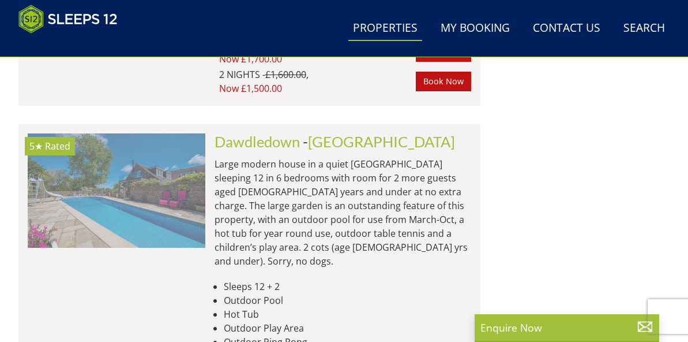
click at [141, 160] on img at bounding box center [117, 190] width 178 height 115
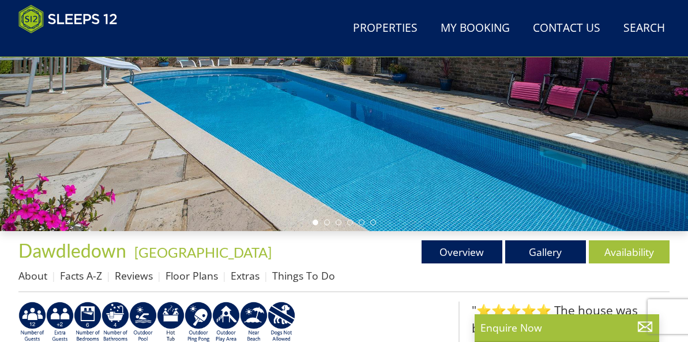
scroll to position [256, 0]
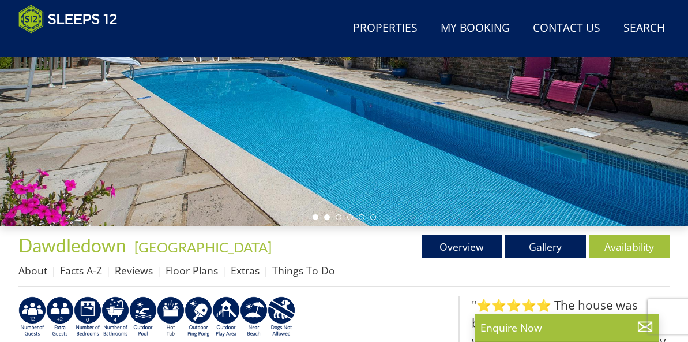
click at [327, 216] on li at bounding box center [327, 217] width 6 height 6
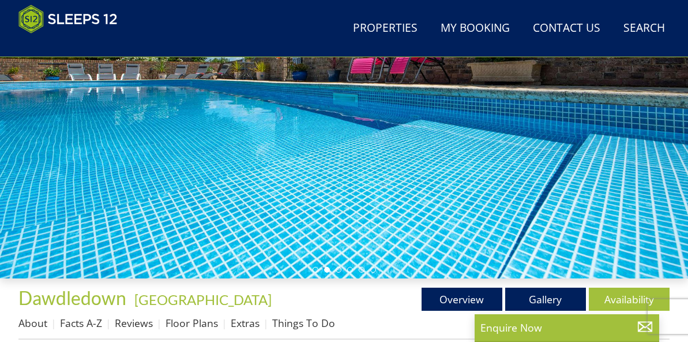
scroll to position [230, 0]
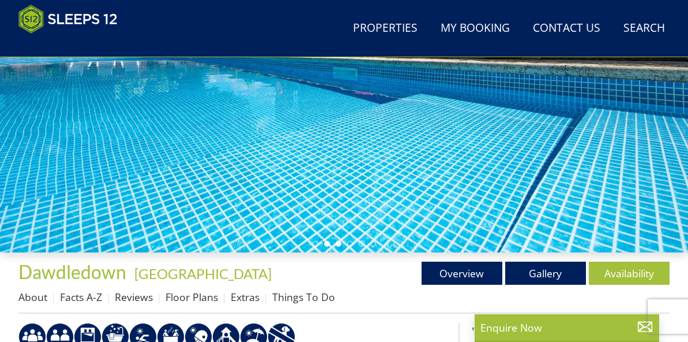
click at [338, 242] on li at bounding box center [339, 244] width 6 height 6
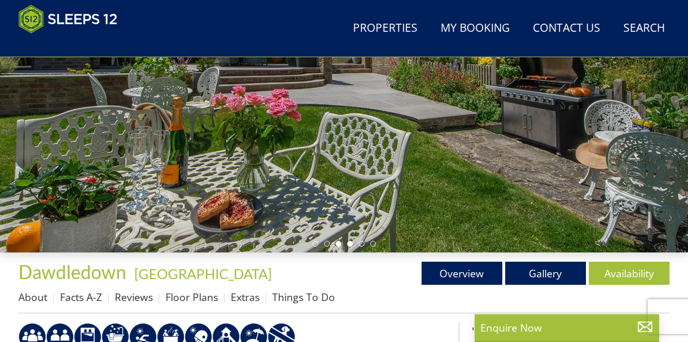
click at [350, 246] on li at bounding box center [350, 244] width 6 height 6
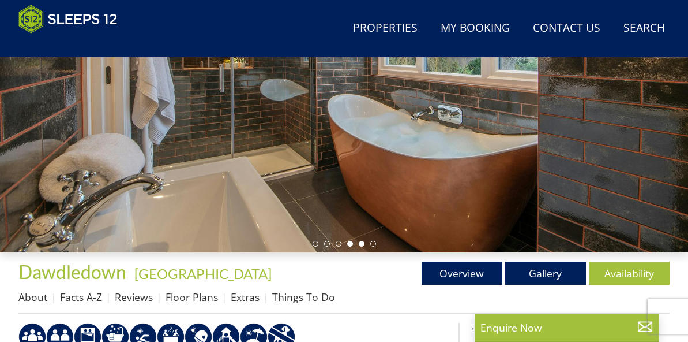
click at [361, 245] on li at bounding box center [362, 244] width 6 height 6
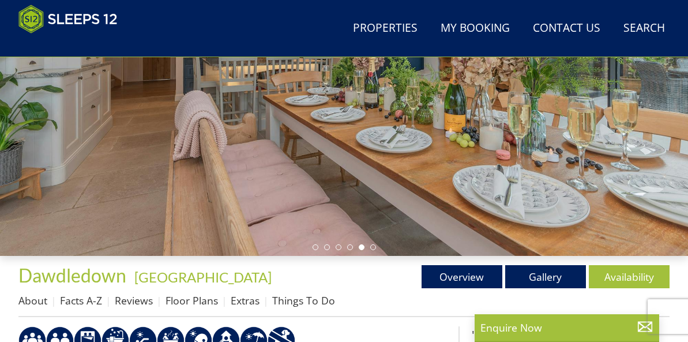
scroll to position [234, 0]
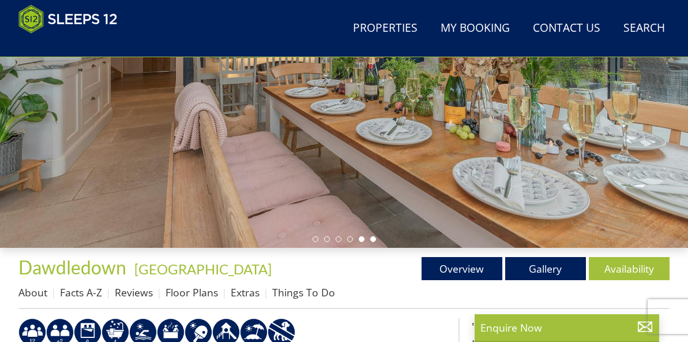
click at [374, 237] on li at bounding box center [373, 239] width 6 height 6
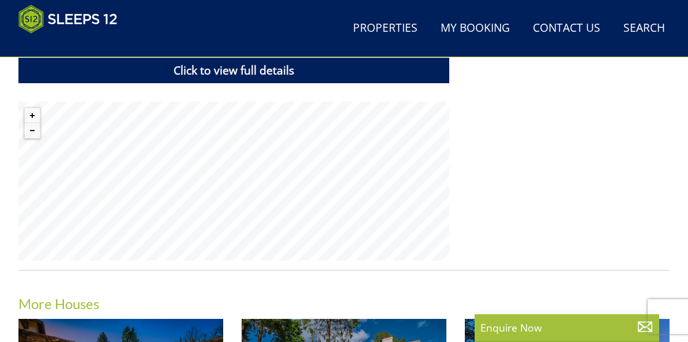
scroll to position [867, 0]
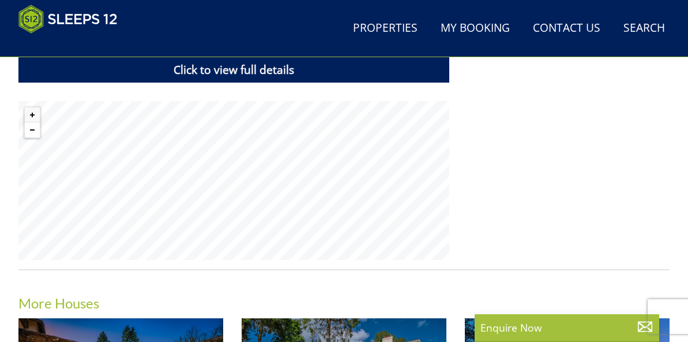
click at [34, 129] on button "Zoom out" at bounding box center [32, 129] width 15 height 15
click at [35, 129] on button "Zoom out" at bounding box center [32, 129] width 15 height 15
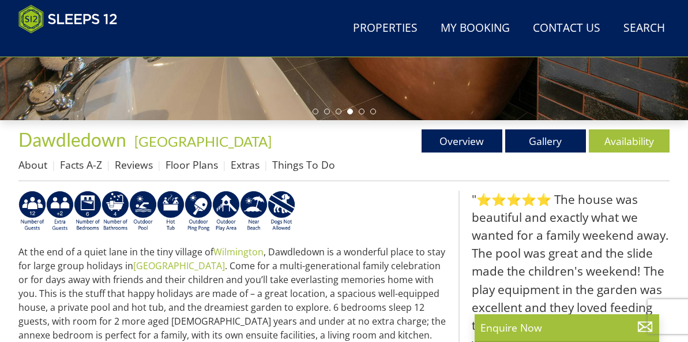
scroll to position [365, 0]
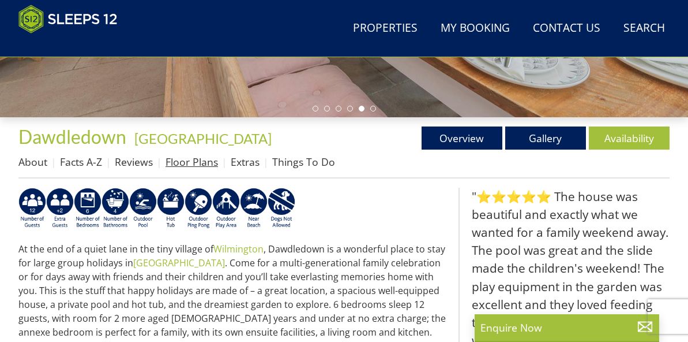
click at [203, 166] on link "Floor Plans" at bounding box center [192, 162] width 53 height 14
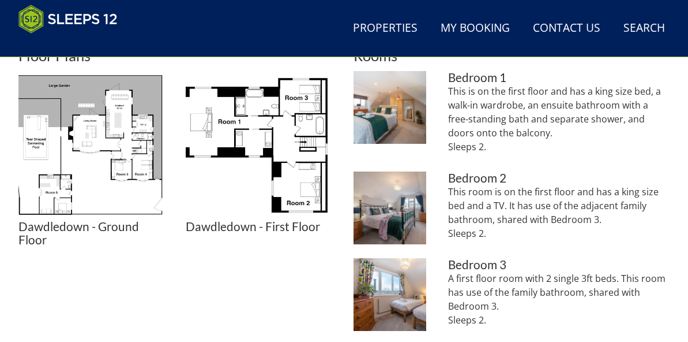
scroll to position [527, 0]
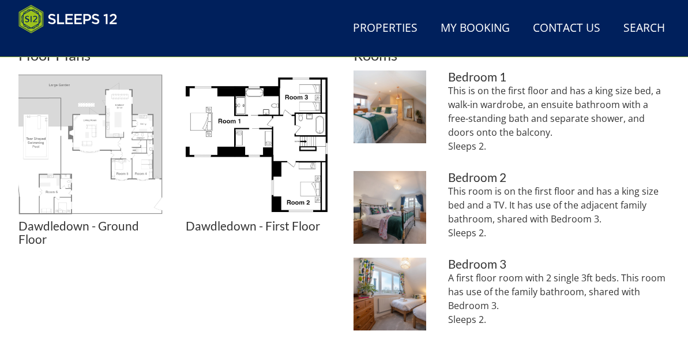
click at [102, 150] on img at bounding box center [92, 144] width 149 height 149
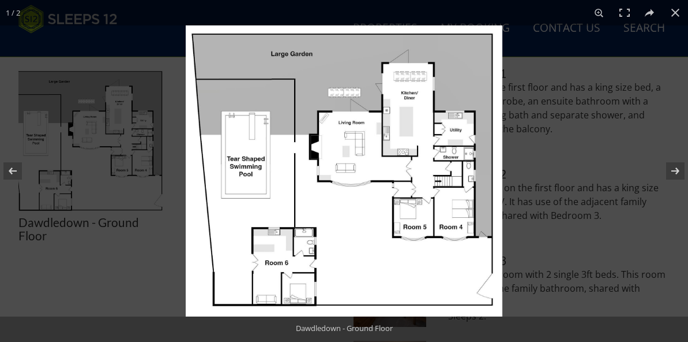
scroll to position [530, 0]
click at [147, 238] on div at bounding box center [344, 171] width 688 height 342
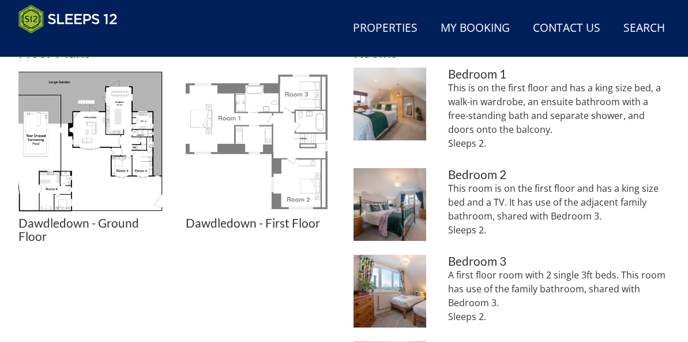
click at [303, 156] on img at bounding box center [260, 142] width 149 height 149
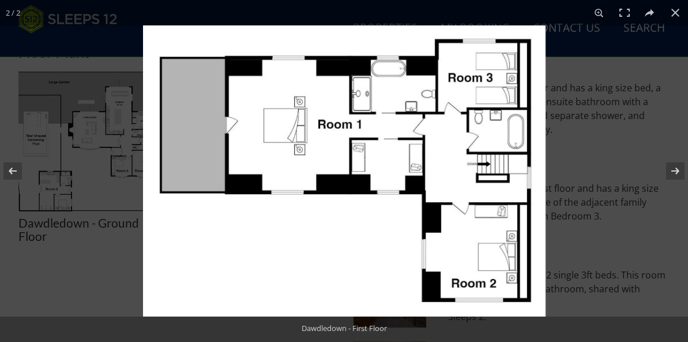
click at [263, 245] on img at bounding box center [344, 170] width 403 height 291
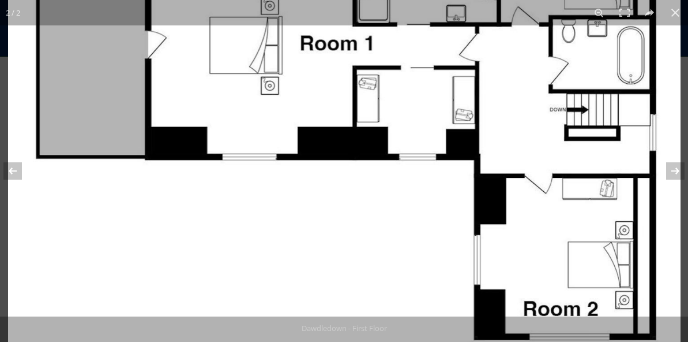
drag, startPoint x: 276, startPoint y: 223, endPoint x: 269, endPoint y: 252, distance: 29.7
click at [269, 251] on img at bounding box center [344, 121] width 673 height 486
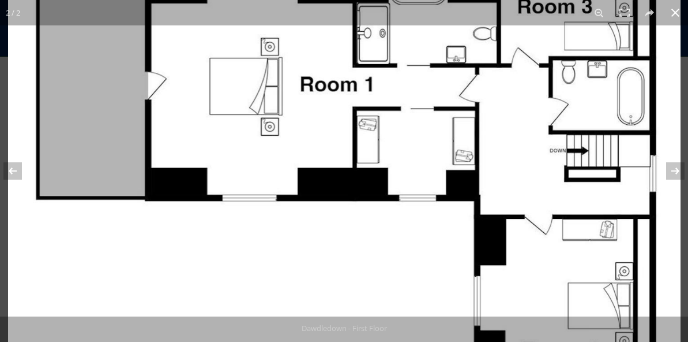
click at [680, 9] on button at bounding box center [675, 12] width 25 height 25
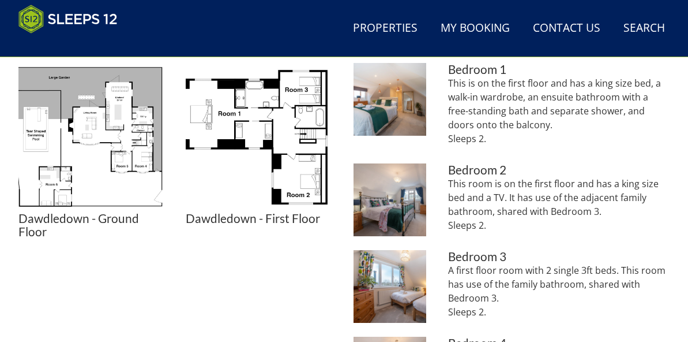
scroll to position [536, 0]
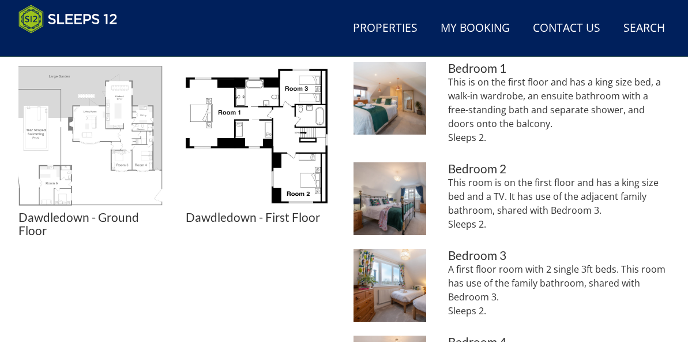
click at [138, 150] on img at bounding box center [92, 136] width 149 height 149
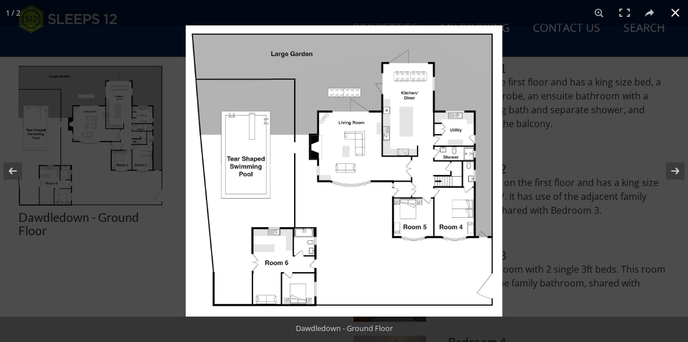
click at [671, 13] on button at bounding box center [675, 12] width 25 height 25
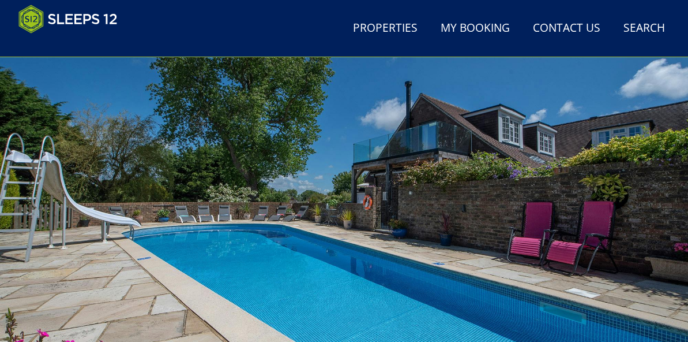
scroll to position [93, 0]
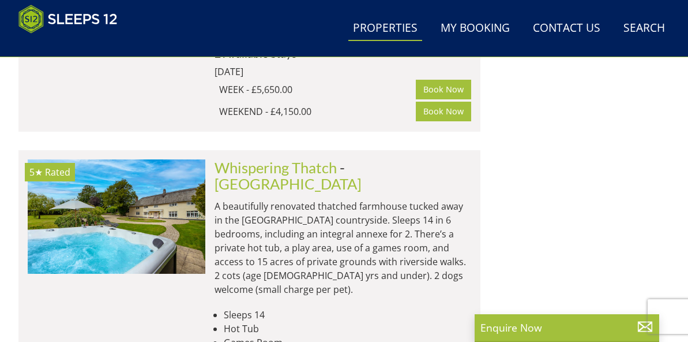
scroll to position [2210, 0]
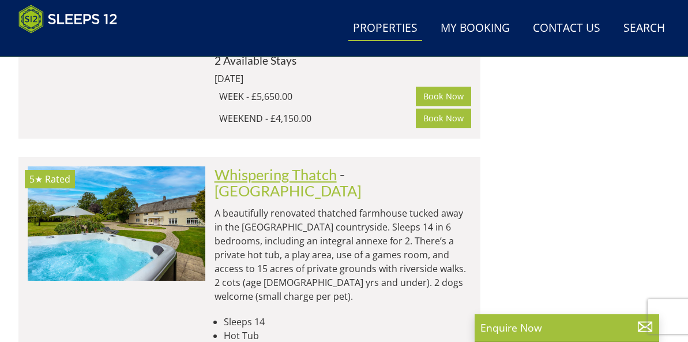
click at [287, 166] on link "Whispering Thatch" at bounding box center [276, 174] width 122 height 17
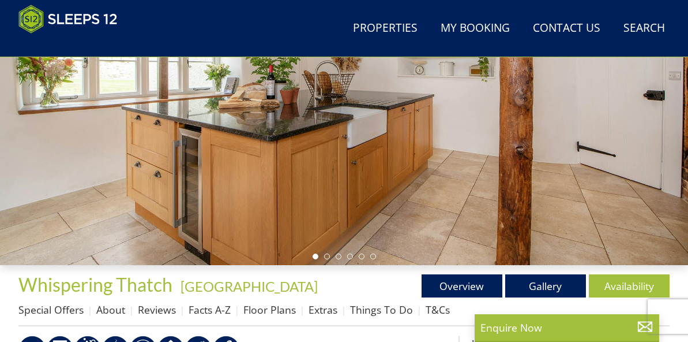
scroll to position [226, 0]
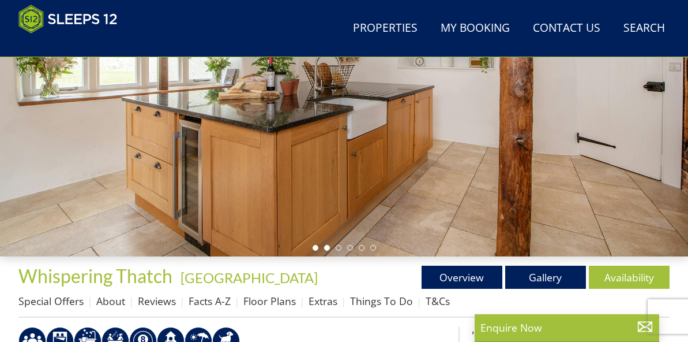
click at [329, 247] on li at bounding box center [327, 248] width 6 height 6
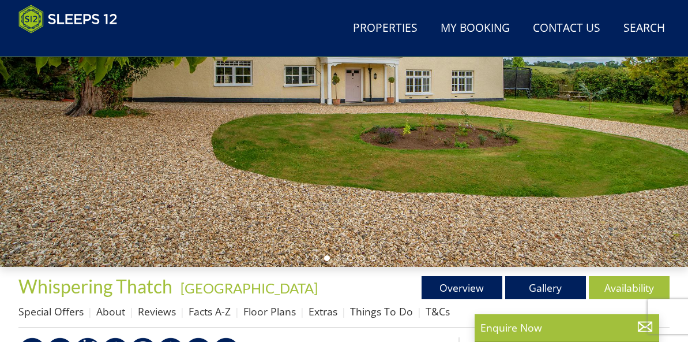
scroll to position [216, 0]
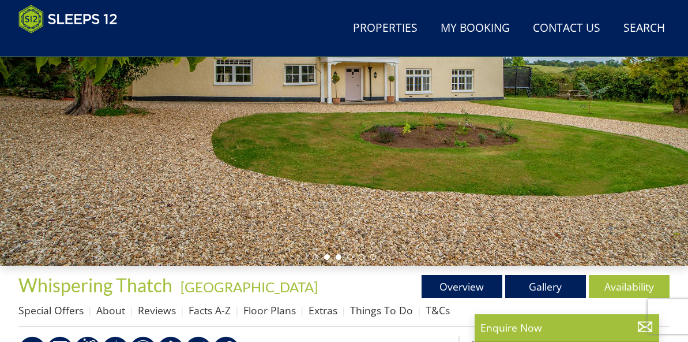
click at [337, 257] on li at bounding box center [339, 257] width 6 height 6
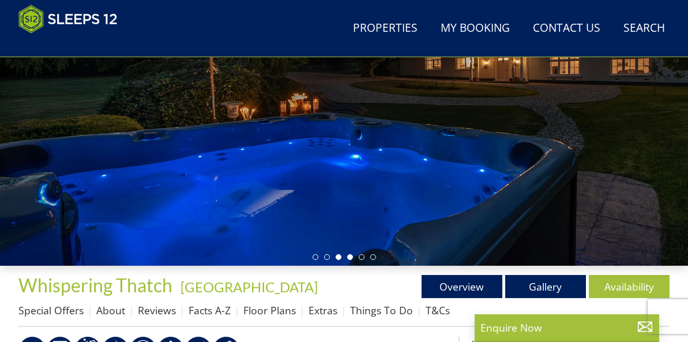
click at [351, 256] on li at bounding box center [350, 257] width 6 height 6
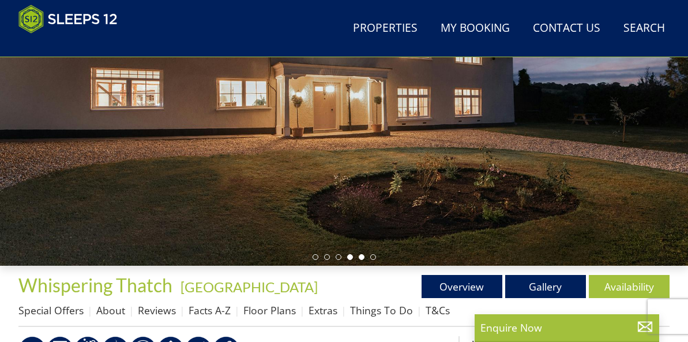
click at [364, 257] on li at bounding box center [362, 257] width 6 height 6
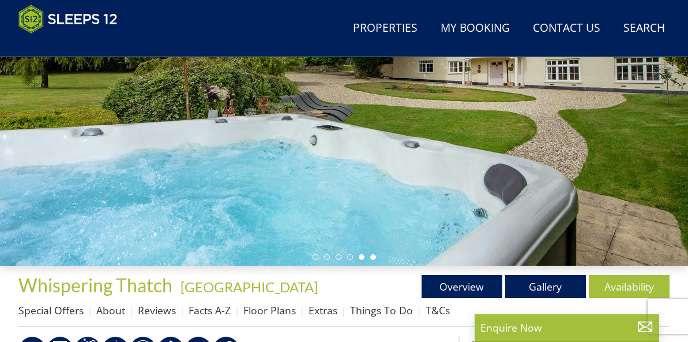
click at [374, 257] on li at bounding box center [373, 257] width 6 height 6
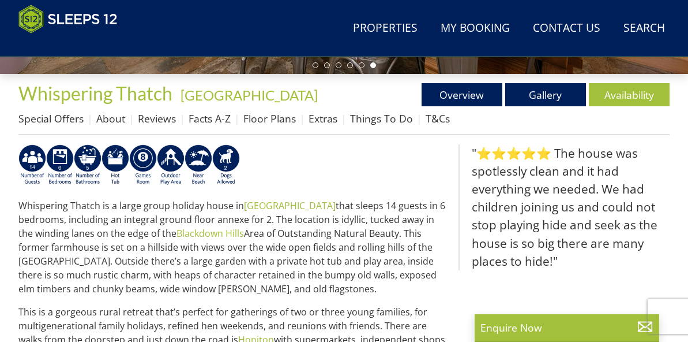
scroll to position [410, 0]
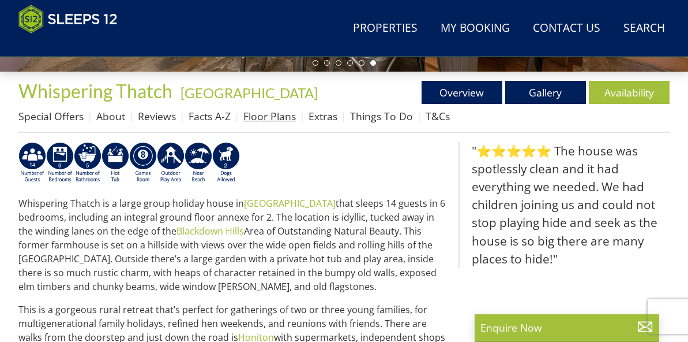
click at [269, 114] on link "Floor Plans" at bounding box center [269, 116] width 53 height 14
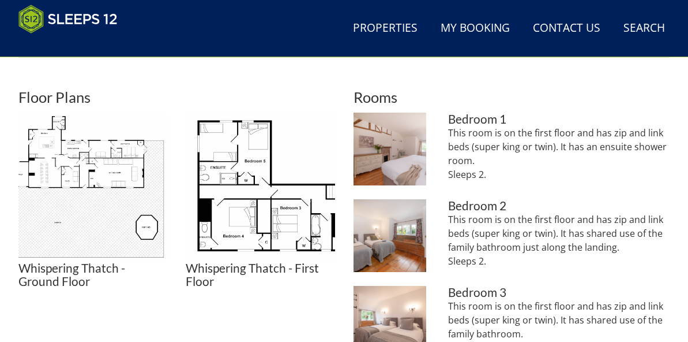
scroll to position [488, 0]
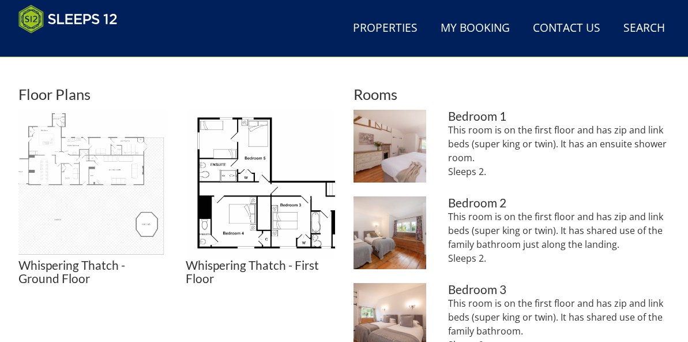
click at [81, 163] on img at bounding box center [92, 184] width 149 height 149
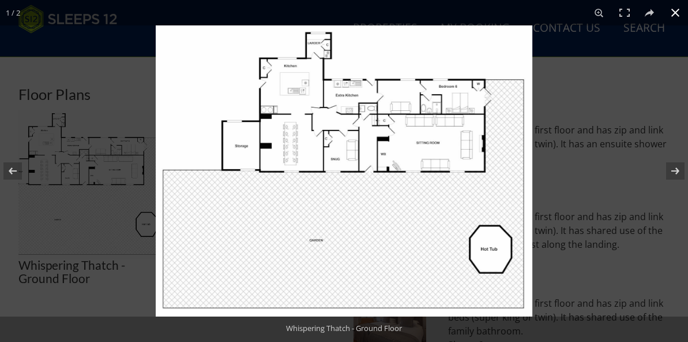
click at [674, 15] on button at bounding box center [675, 12] width 25 height 25
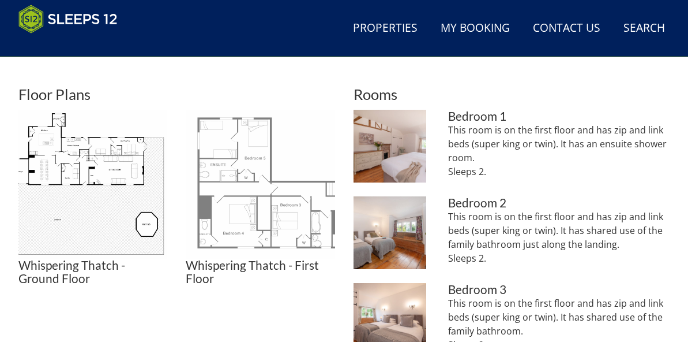
click at [280, 218] on img at bounding box center [260, 184] width 149 height 149
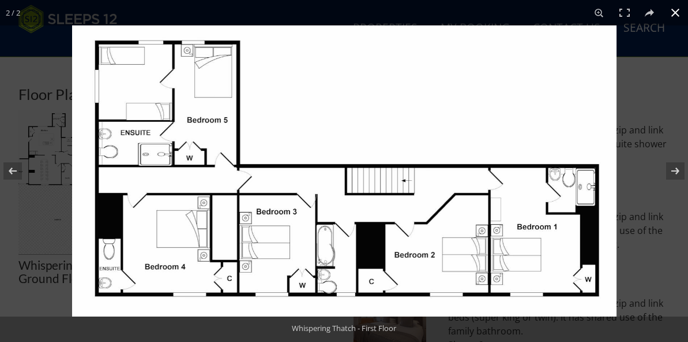
click at [673, 11] on button at bounding box center [675, 12] width 25 height 25
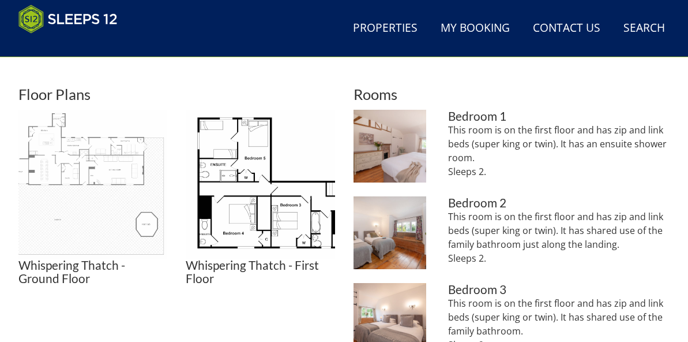
click at [112, 202] on img at bounding box center [92, 184] width 149 height 149
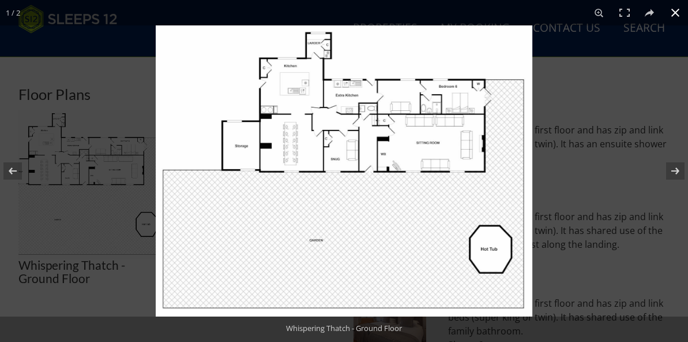
click at [676, 11] on button at bounding box center [675, 12] width 25 height 25
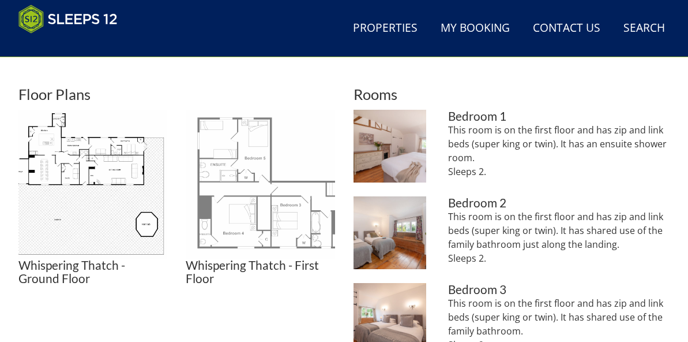
click at [254, 220] on img at bounding box center [260, 184] width 149 height 149
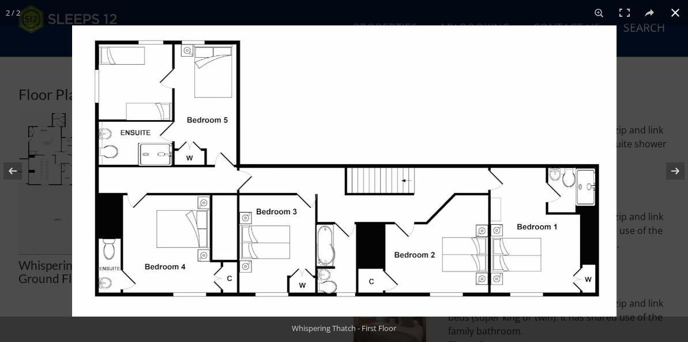
click at [675, 11] on button at bounding box center [675, 12] width 25 height 25
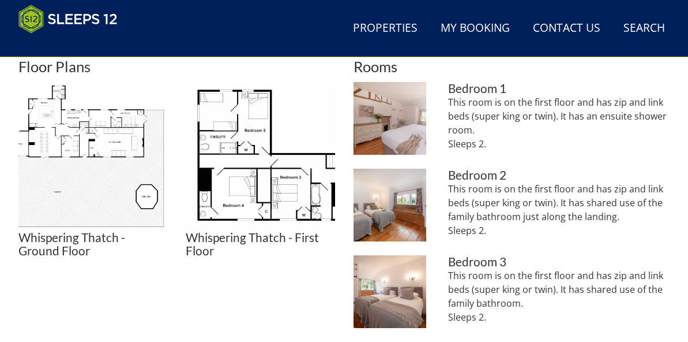
scroll to position [511, 0]
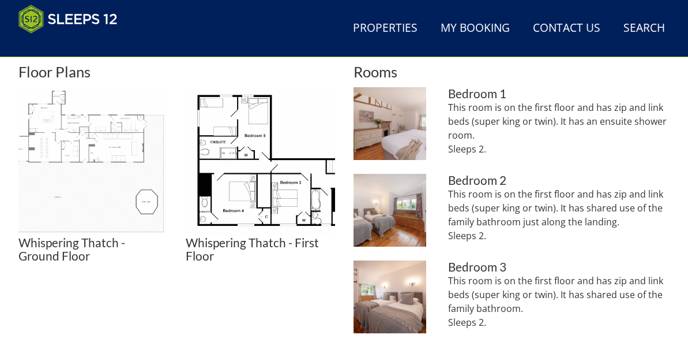
click at [115, 143] on img at bounding box center [92, 161] width 149 height 149
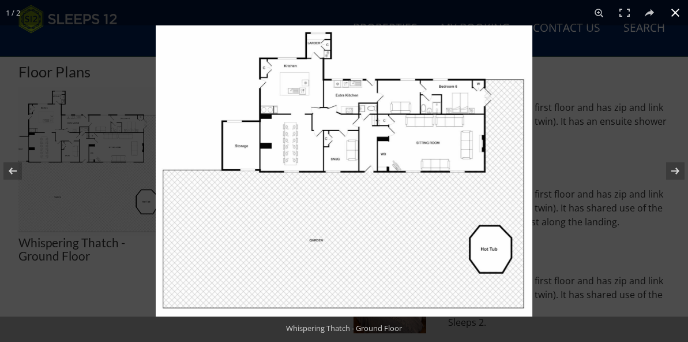
click at [677, 8] on button at bounding box center [675, 12] width 25 height 25
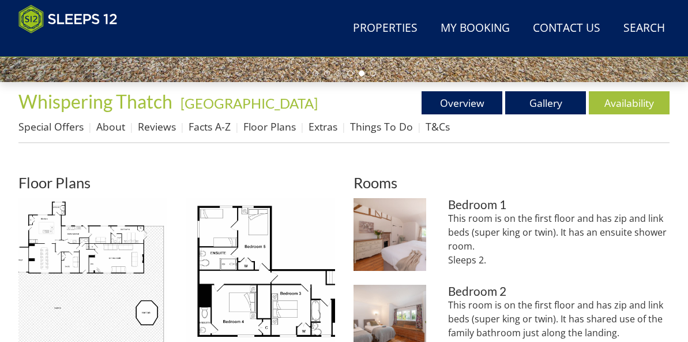
scroll to position [399, 0]
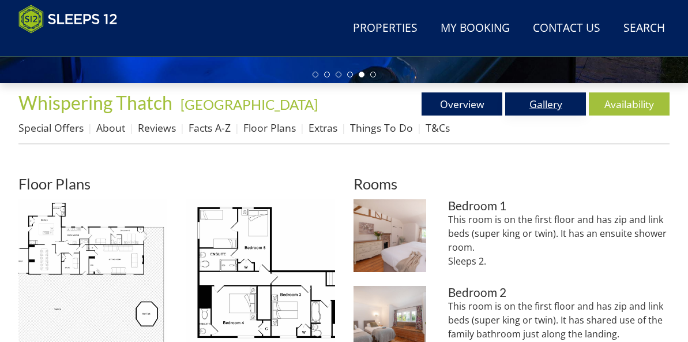
click at [540, 100] on link "Gallery" at bounding box center [545, 103] width 81 height 23
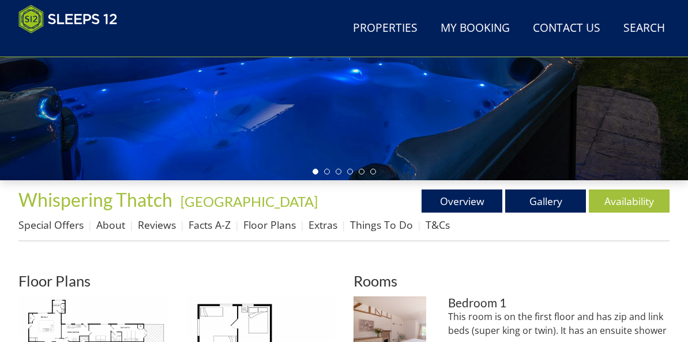
scroll to position [305, 0]
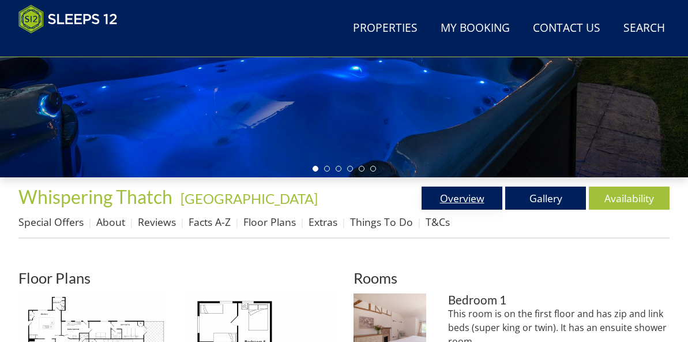
click at [443, 198] on link "Overview" at bounding box center [462, 197] width 81 height 23
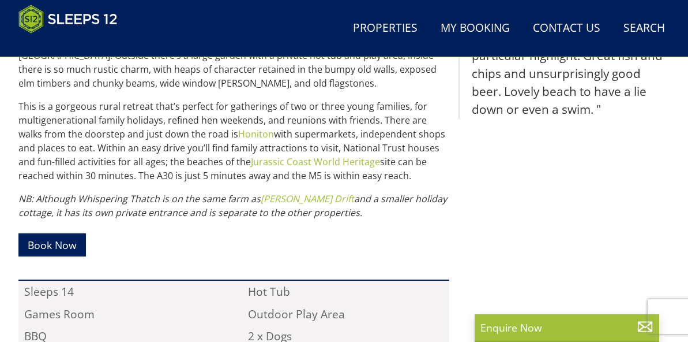
scroll to position [806, 0]
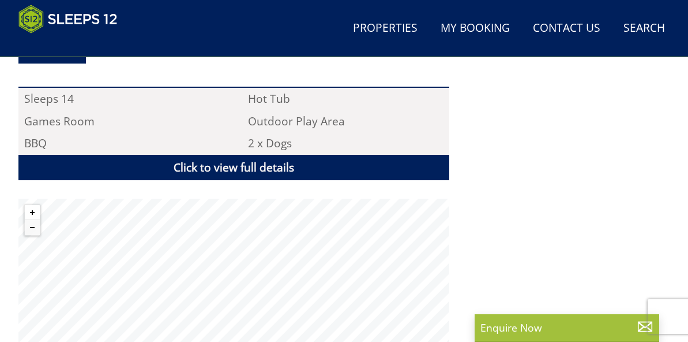
click at [32, 212] on button "Zoom in" at bounding box center [32, 212] width 15 height 15
click at [31, 212] on button "Zoom in" at bounding box center [32, 212] width 15 height 15
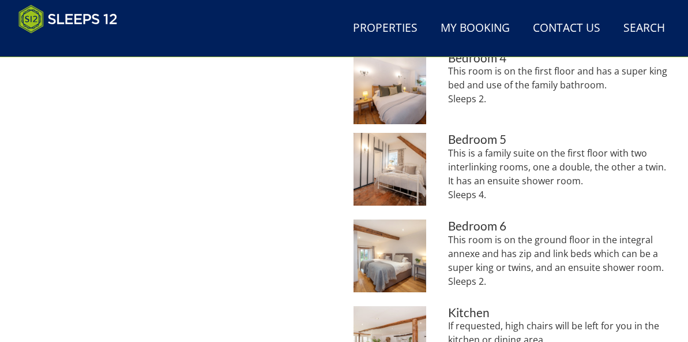
scroll to position [305, 0]
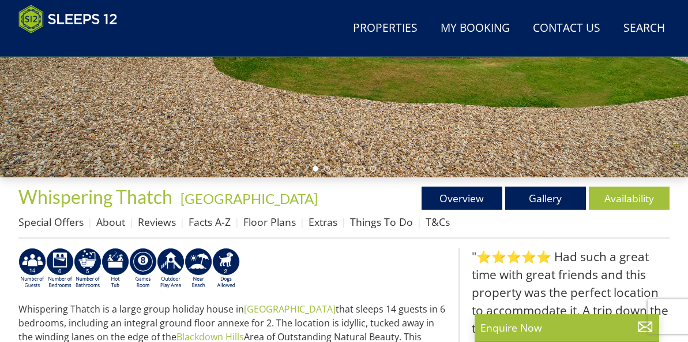
scroll to position [410, 0]
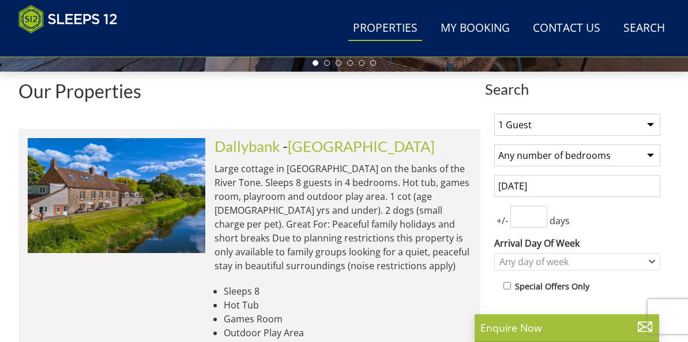
scroll to position [2210, 0]
